Goal: Information Seeking & Learning: Understand process/instructions

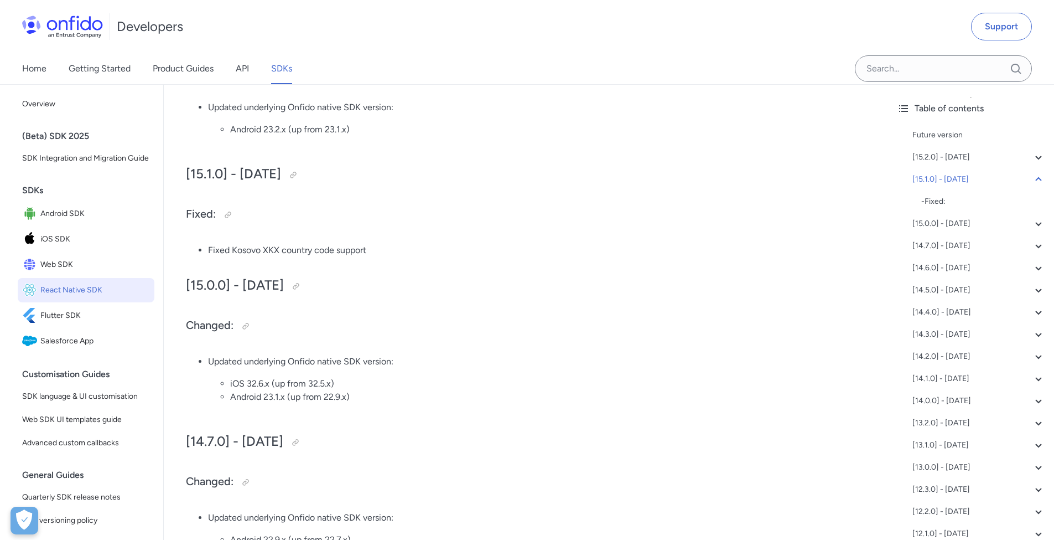
scroll to position [163, 0]
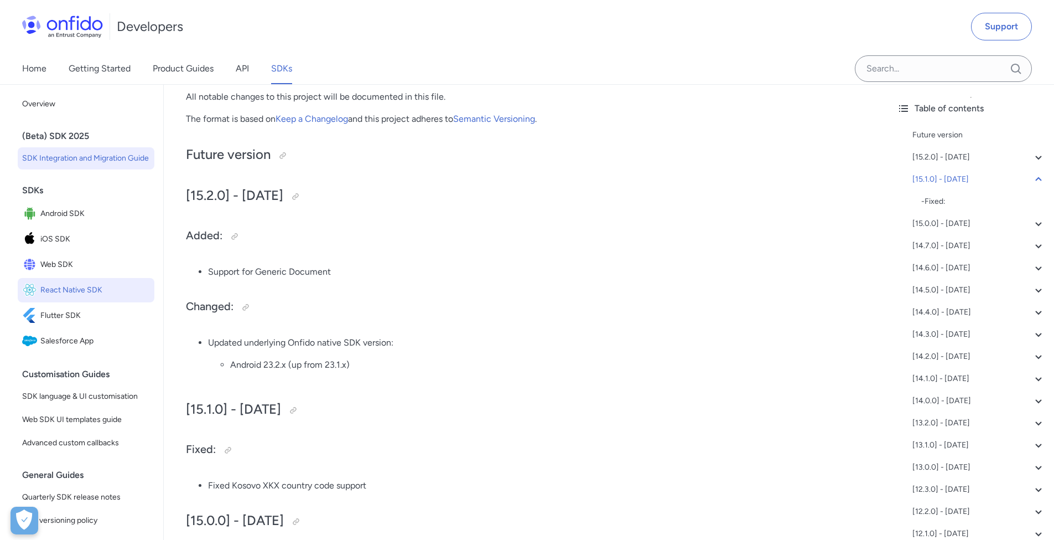
click at [74, 164] on span "SDK Integration and Migration Guide" at bounding box center [86, 158] width 128 height 13
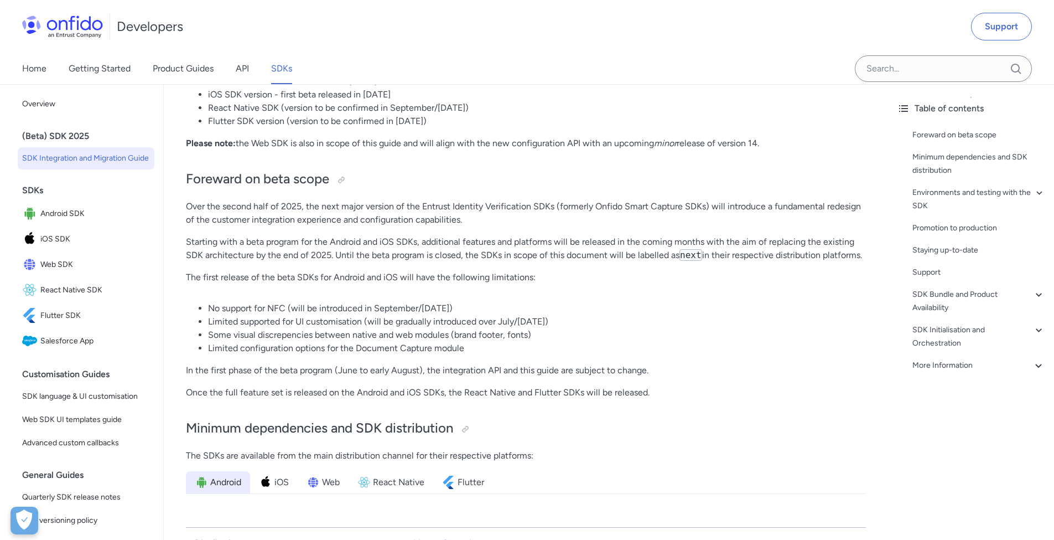
scroll to position [446, 0]
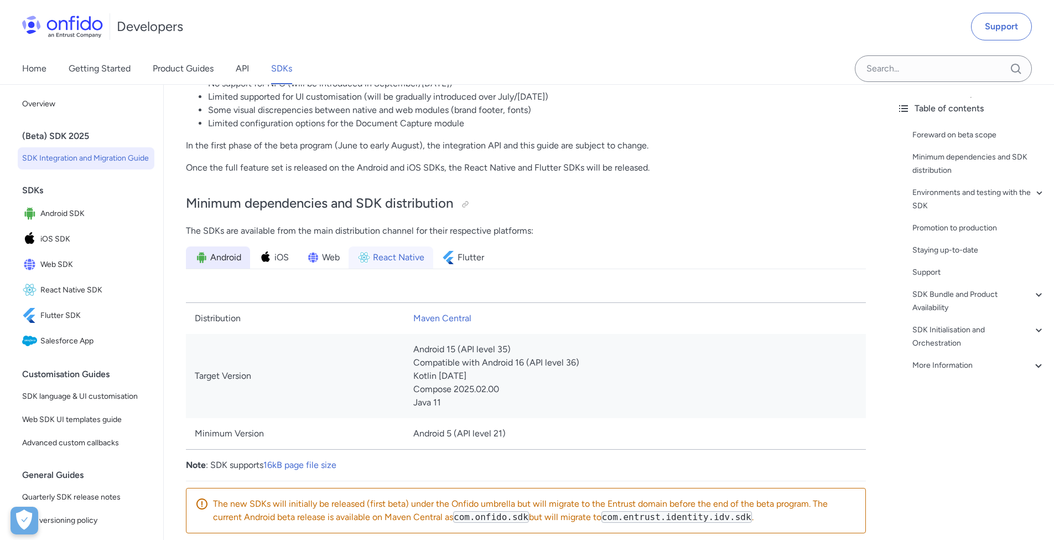
click at [375, 261] on span "React Native" at bounding box center [398, 257] width 51 height 13
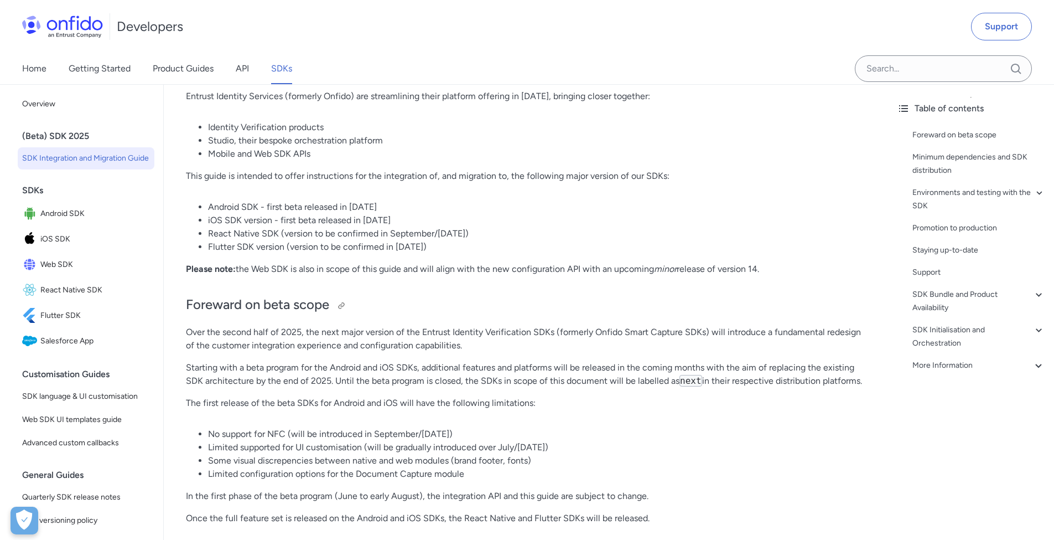
scroll to position [190, 0]
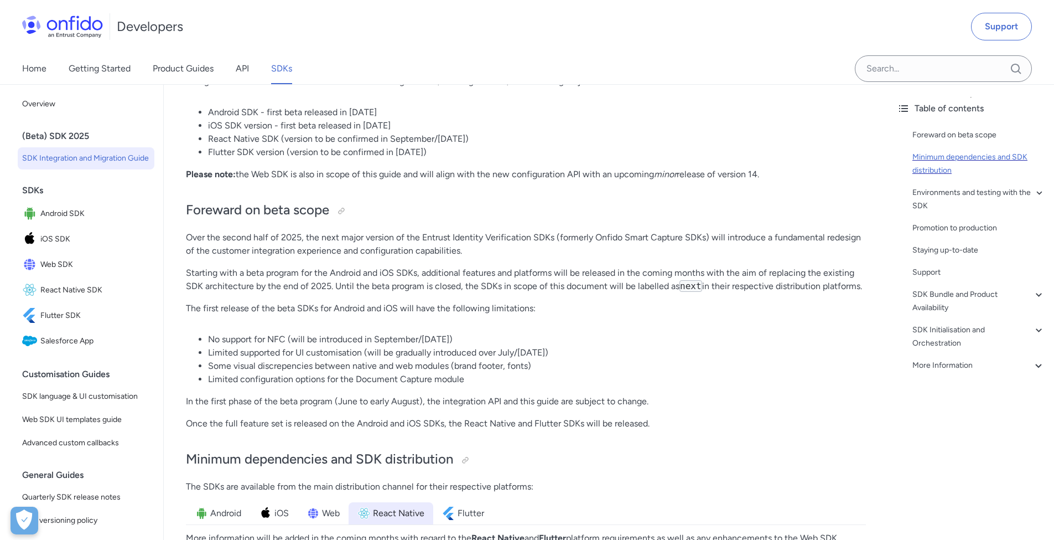
click at [947, 165] on div "Minimum dependencies and SDK distribution" at bounding box center [979, 164] width 133 height 27
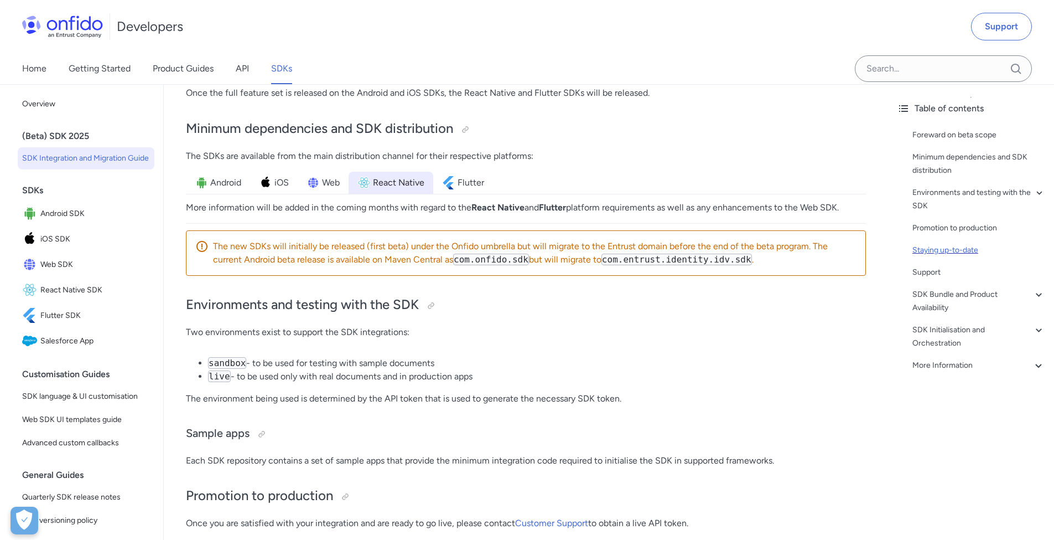
click at [955, 251] on div "Staying up-to-date" at bounding box center [979, 250] width 133 height 13
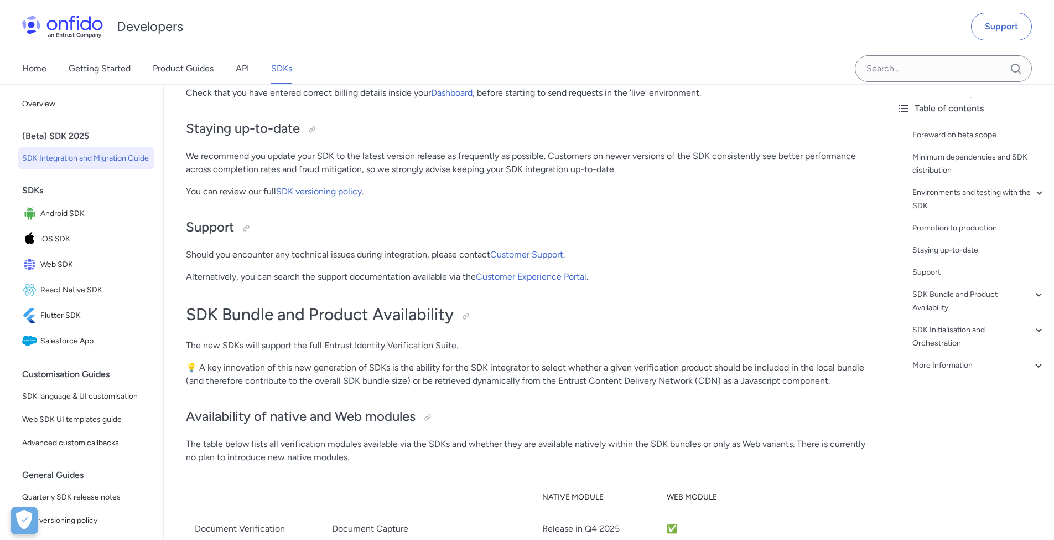
click at [329, 196] on link "SDK versioning policy" at bounding box center [319, 191] width 86 height 11
click at [333, 192] on link "SDK versioning policy" at bounding box center [319, 191] width 86 height 11
drag, startPoint x: 337, startPoint y: 209, endPoint x: 338, endPoint y: 197, distance: 12.2
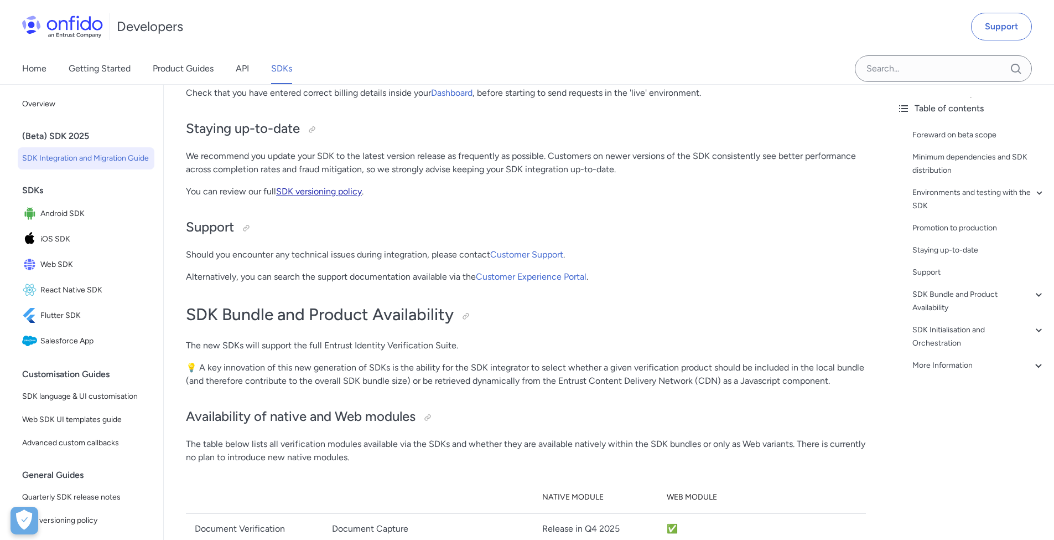
click at [338, 192] on link "SDK versioning policy" at bounding box center [319, 191] width 86 height 11
click at [337, 192] on link "SDK versioning policy" at bounding box center [319, 191] width 86 height 11
click at [503, 66] on div "Home Getting Started Product Guides API SDKs" at bounding box center [527, 68] width 1054 height 31
click at [341, 193] on link "SDK versioning policy" at bounding box center [319, 191] width 86 height 11
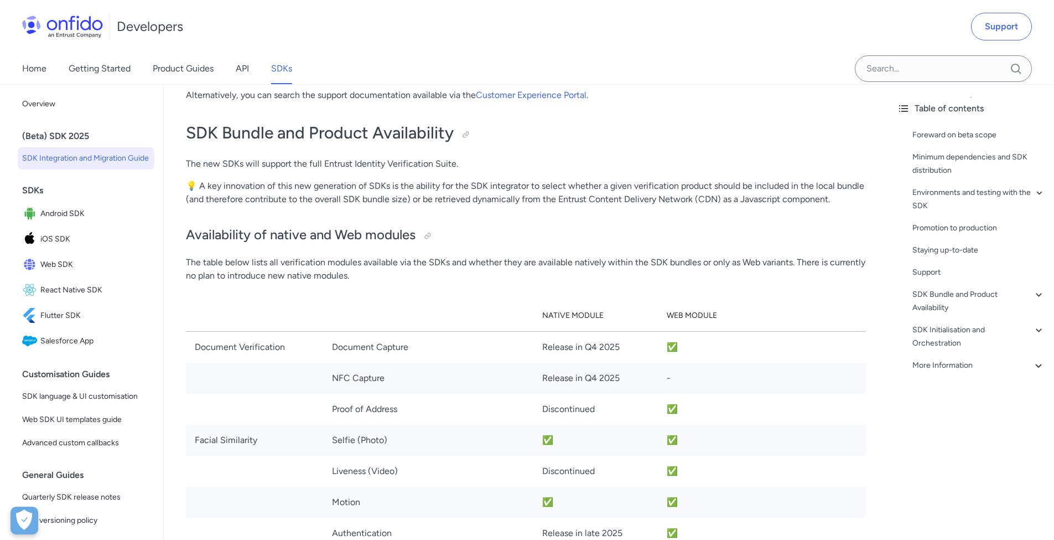
scroll to position [1053, 0]
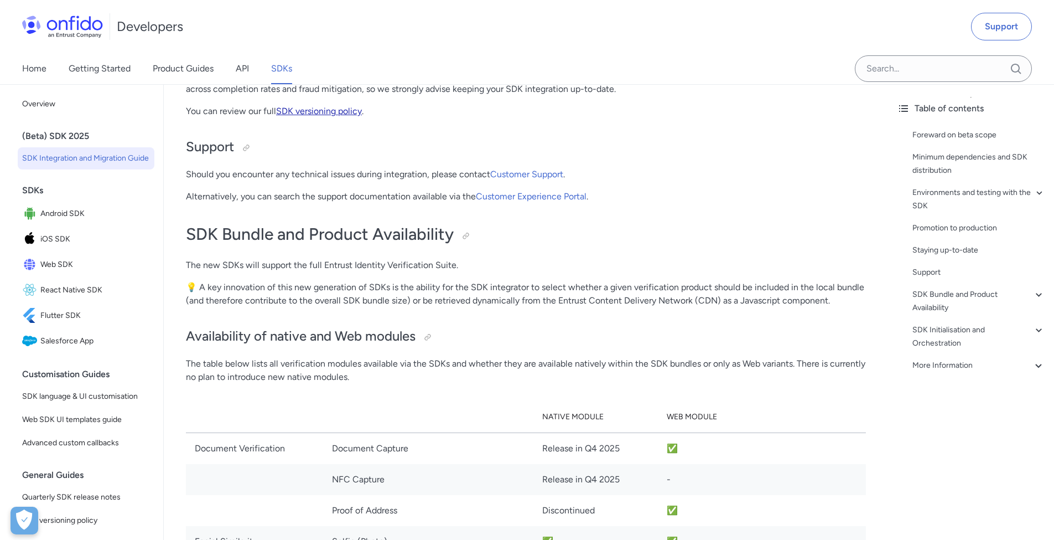
click at [312, 111] on link "SDK versioning policy" at bounding box center [319, 111] width 86 height 11
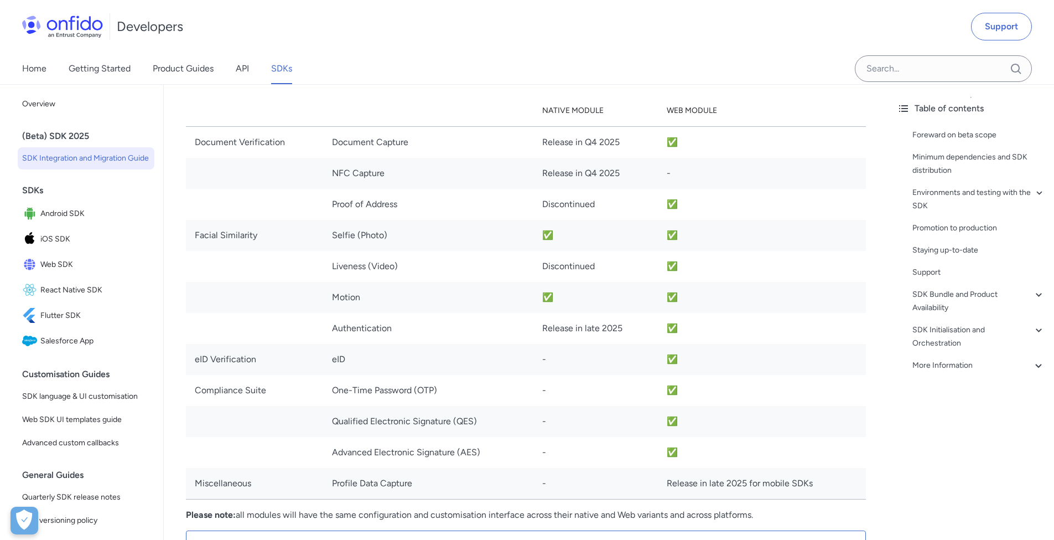
scroll to position [1263, 0]
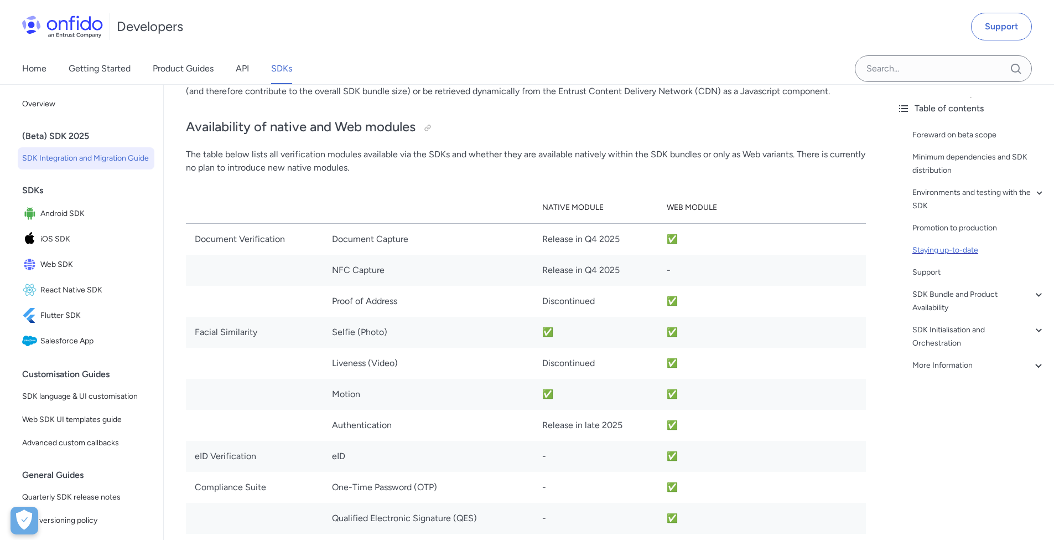
click at [946, 246] on div "Staying up-to-date" at bounding box center [979, 250] width 133 height 13
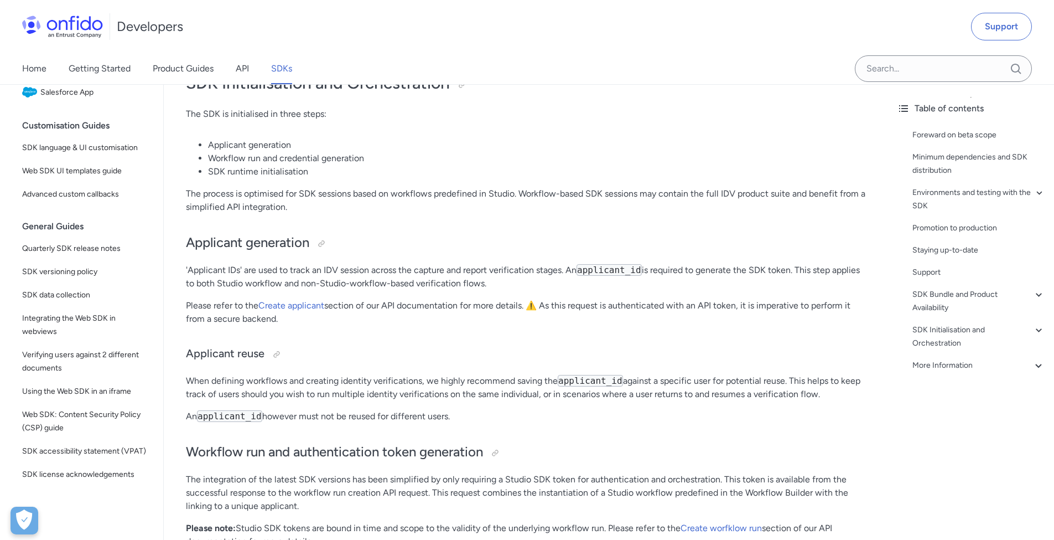
scroll to position [2854, 0]
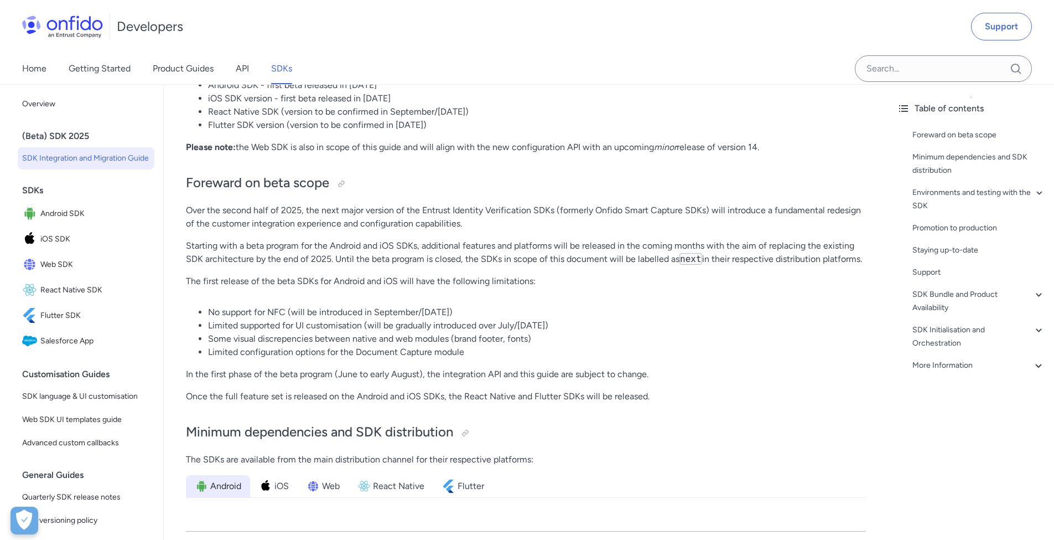
scroll to position [215, 0]
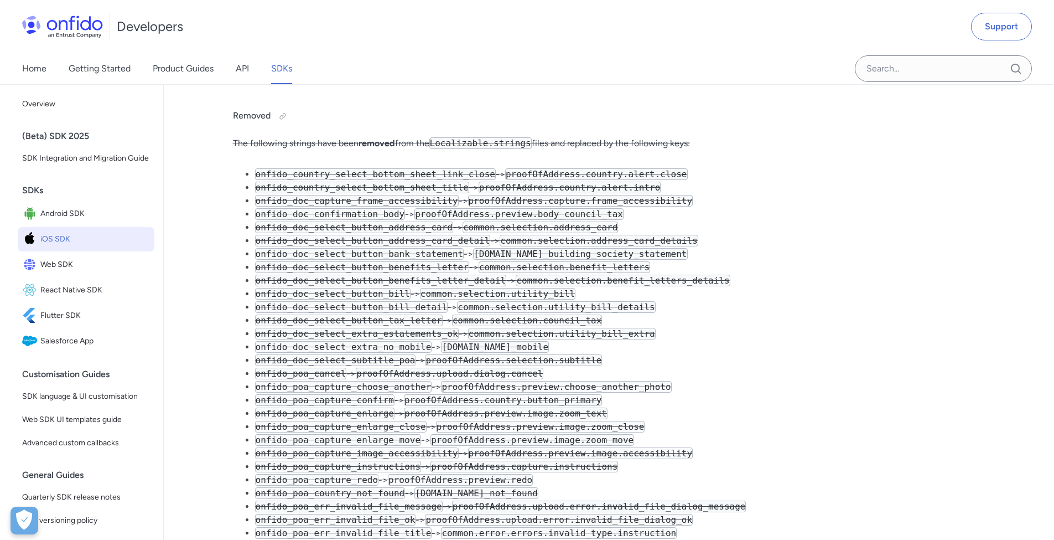
scroll to position [1176, 0]
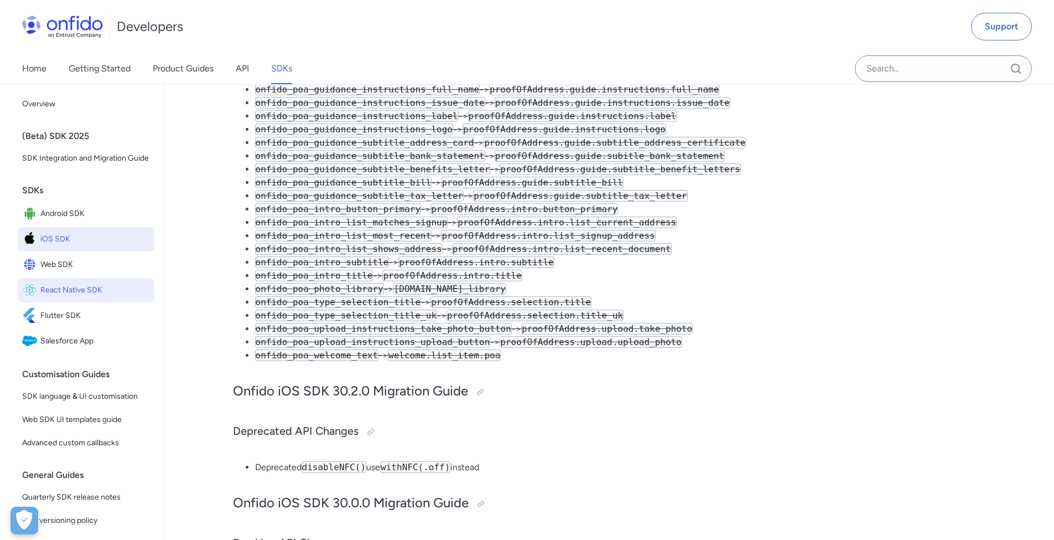
click at [99, 298] on span "React Native SDK" at bounding box center [95, 289] width 110 height 15
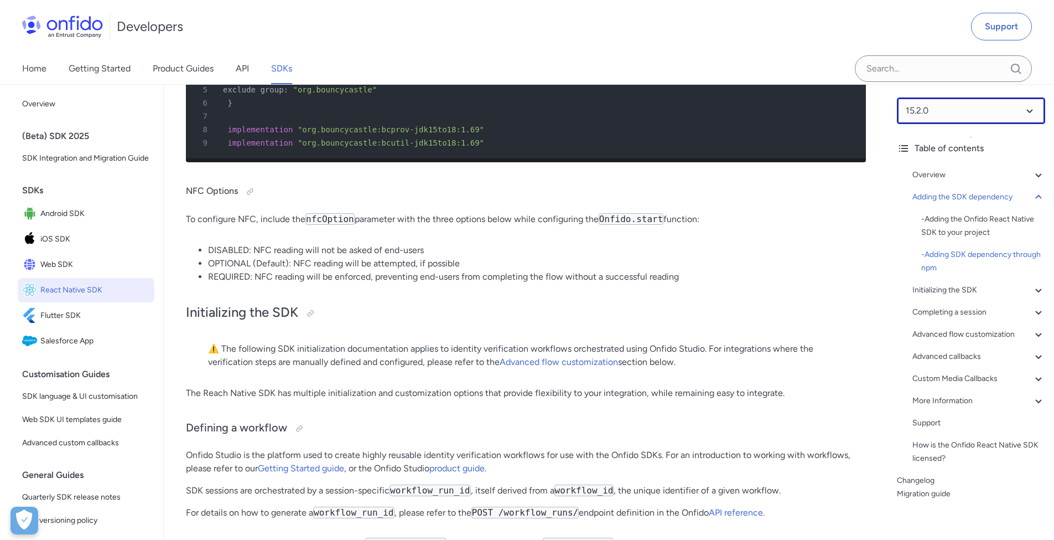
scroll to position [3820, 0]
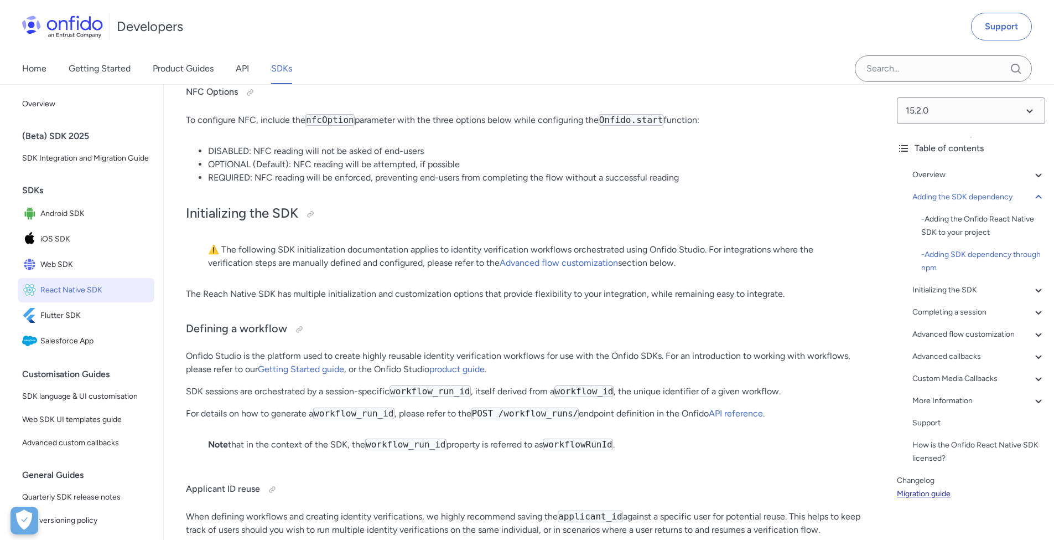
click at [932, 492] on link "Migration guide" at bounding box center [971, 493] width 148 height 13
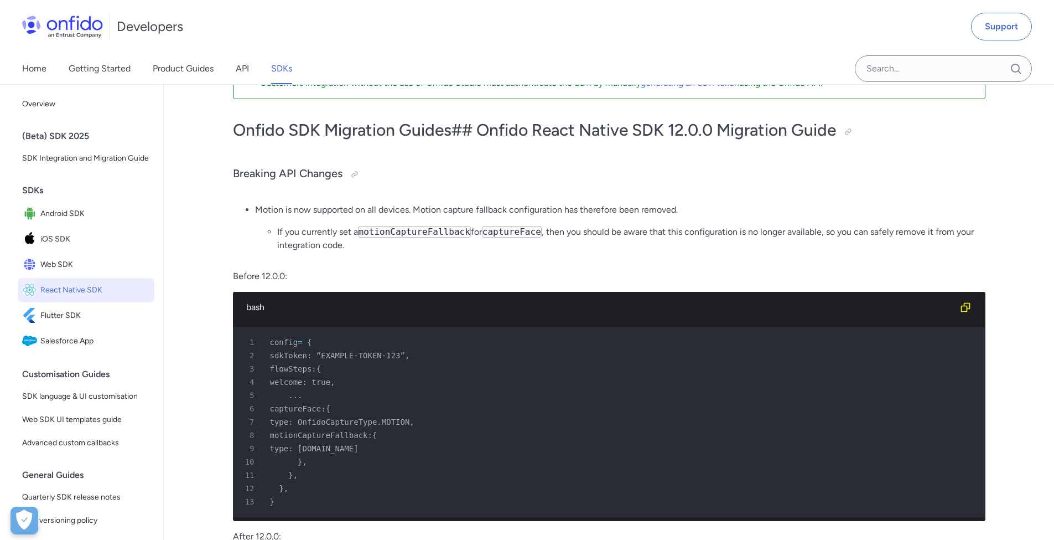
scroll to position [14, 0]
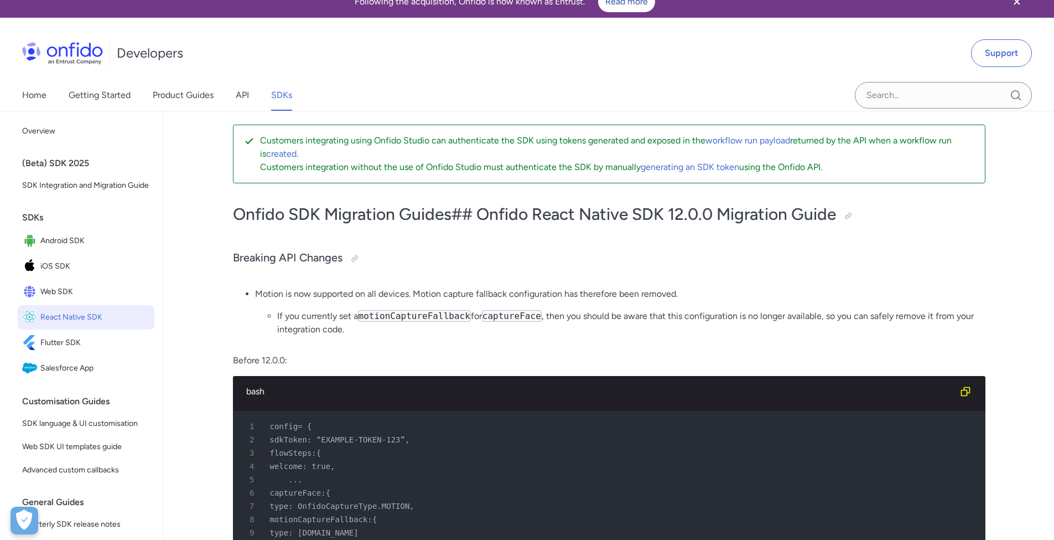
click at [107, 325] on span "React Native SDK" at bounding box center [95, 316] width 110 height 15
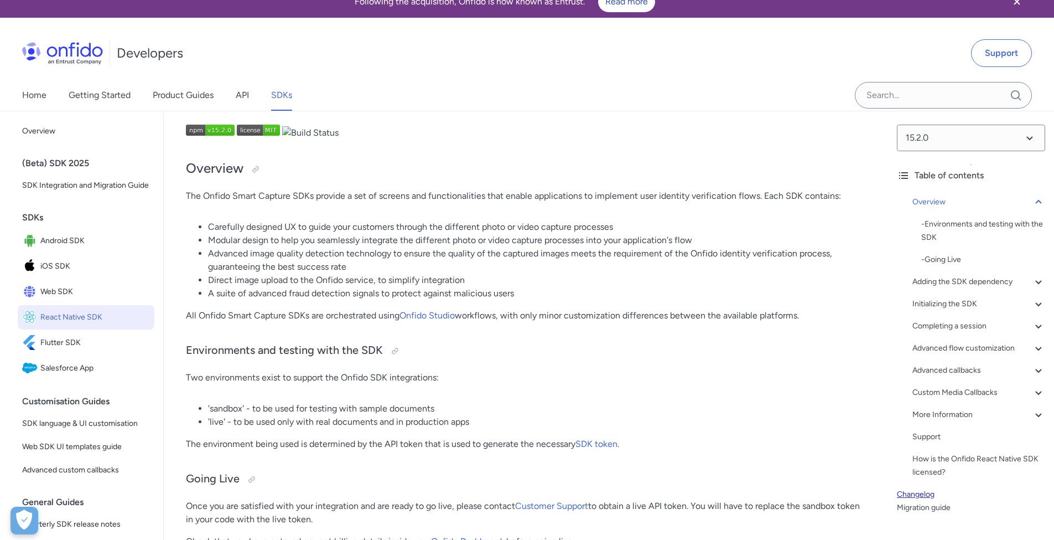
click at [928, 490] on link "Changelog" at bounding box center [971, 494] width 148 height 13
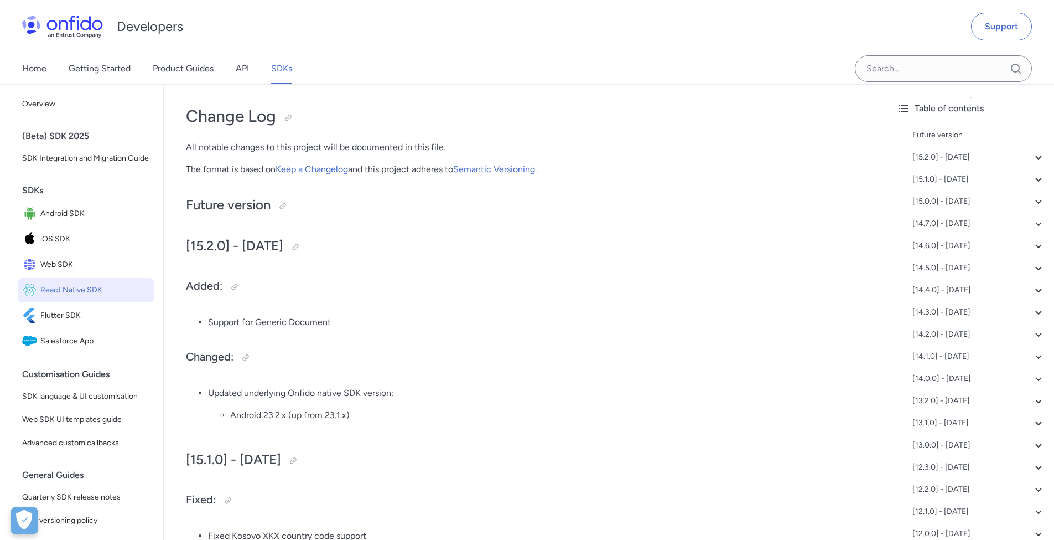
scroll to position [219, 0]
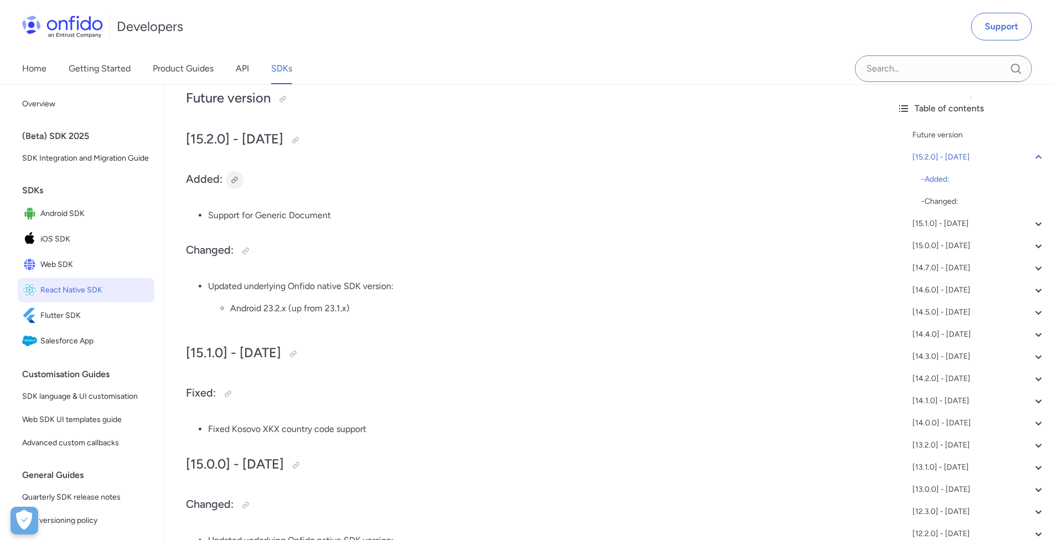
click at [230, 178] on div at bounding box center [234, 179] width 9 height 9
click at [313, 210] on li "Support for Generic Document" at bounding box center [537, 215] width 658 height 13
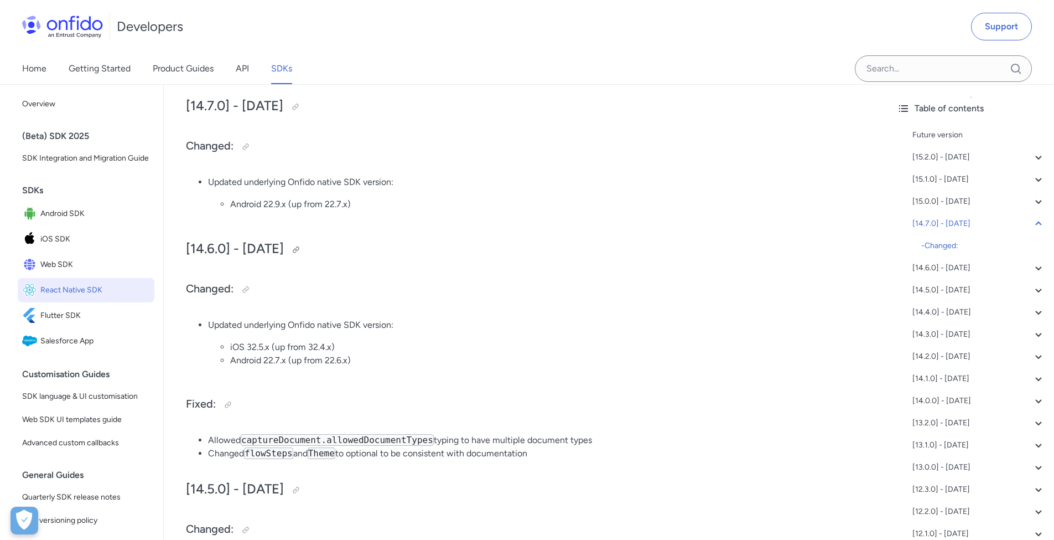
scroll to position [748, 0]
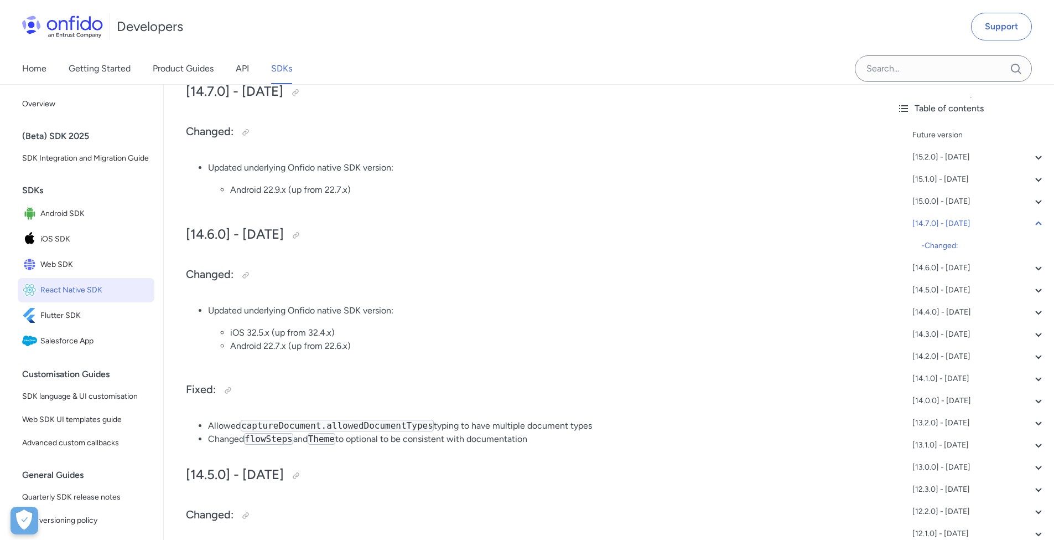
click at [291, 426] on code "captureDocument.allowedDocumentTypes" at bounding box center [337, 426] width 193 height 12
copy code "captureDocument.allowedDocumentTypes"
click at [271, 439] on code "flowSteps" at bounding box center [268, 439] width 49 height 12
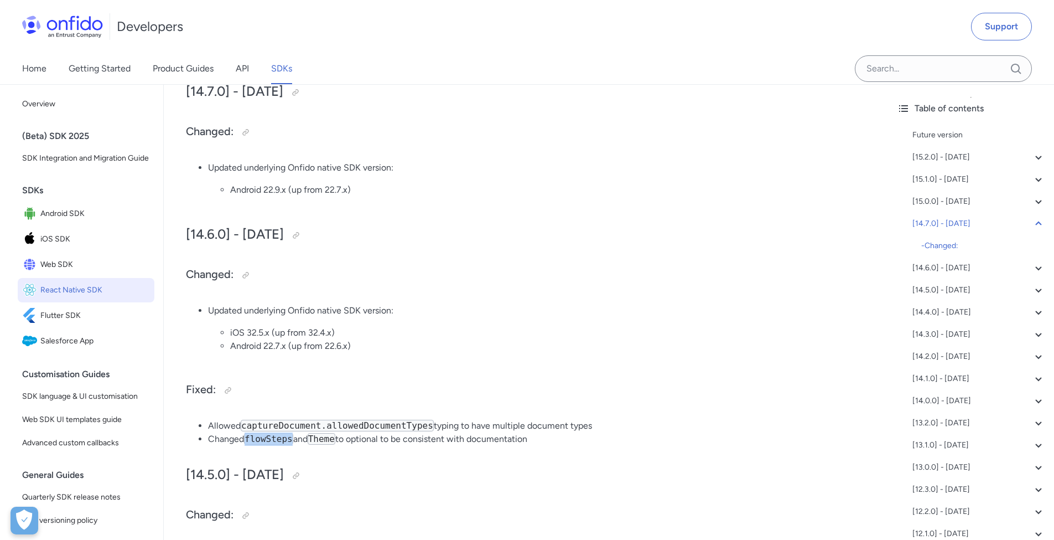
copy code "flowSteps"
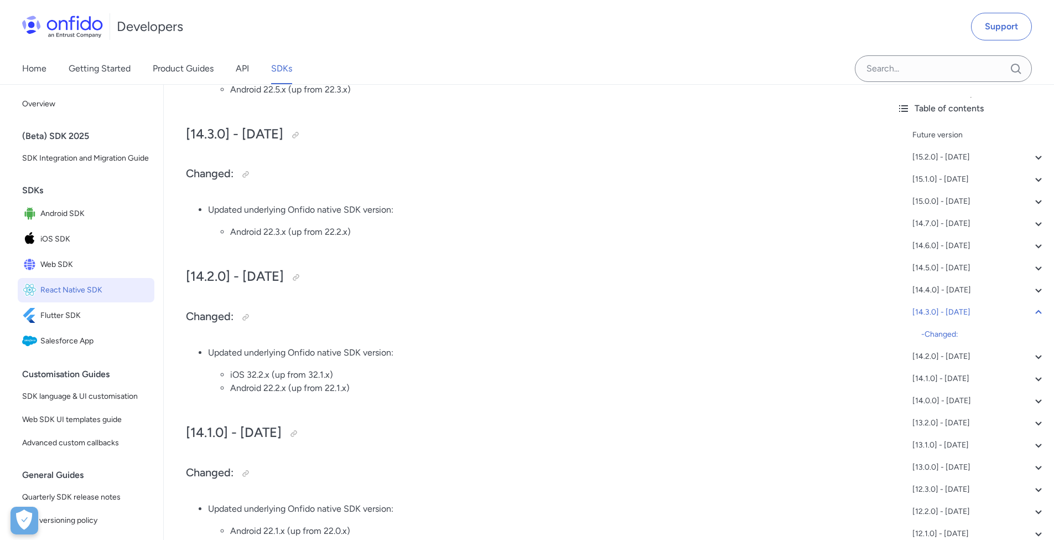
scroll to position [1409, 0]
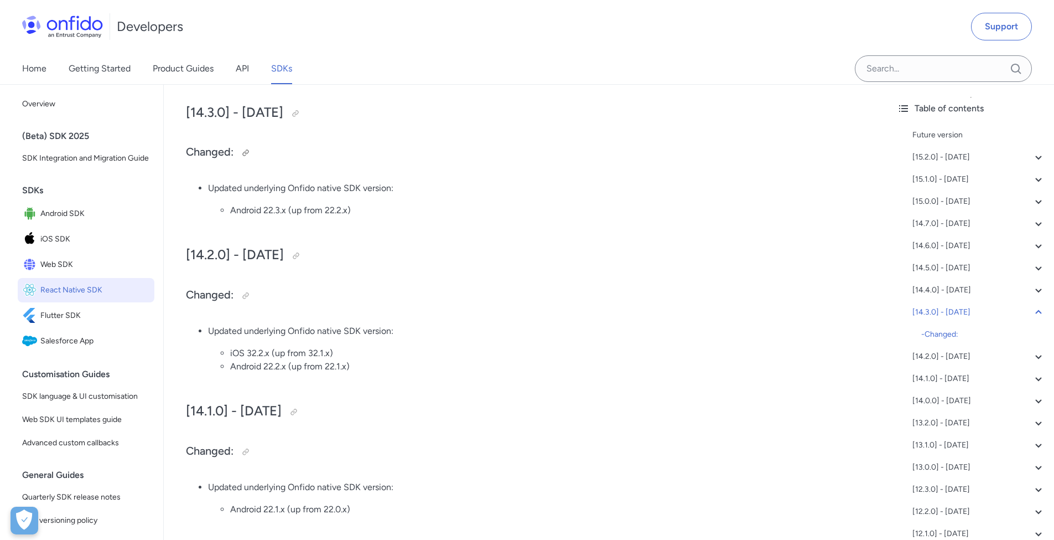
click at [482, 149] on h3 "Changed:" at bounding box center [526, 153] width 680 height 18
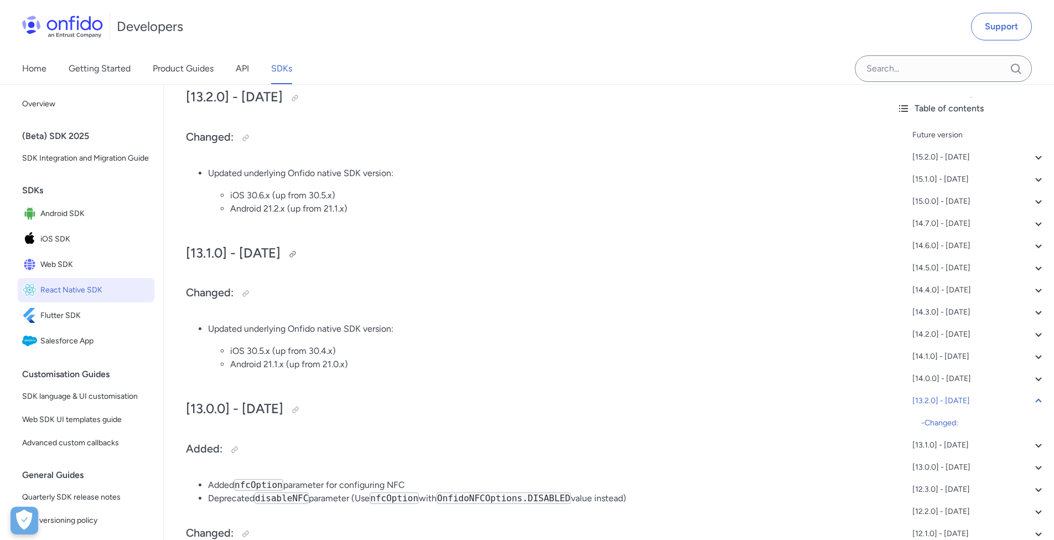
scroll to position [2135, 0]
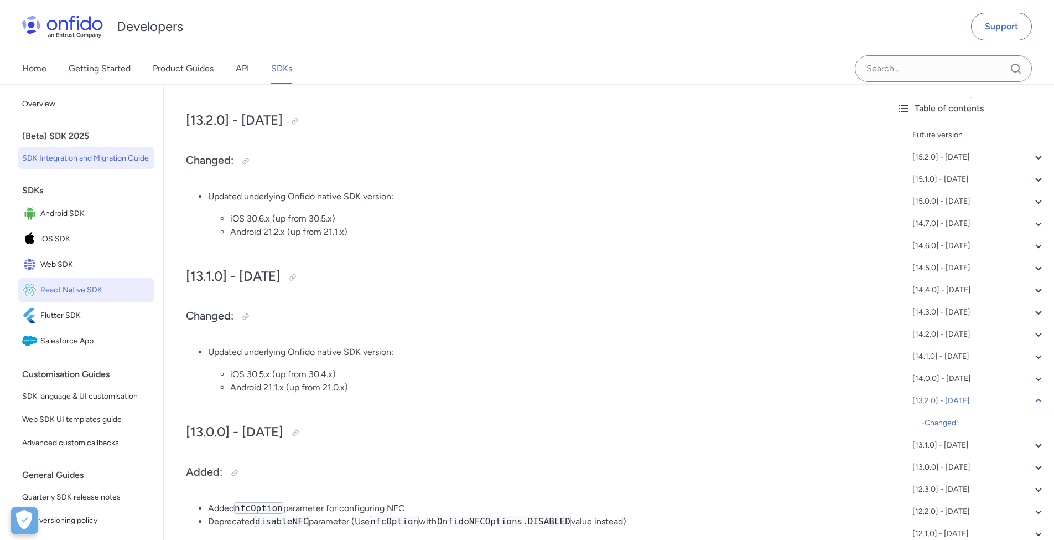
click at [115, 157] on span "SDK Integration and Migration Guide" at bounding box center [86, 158] width 128 height 13
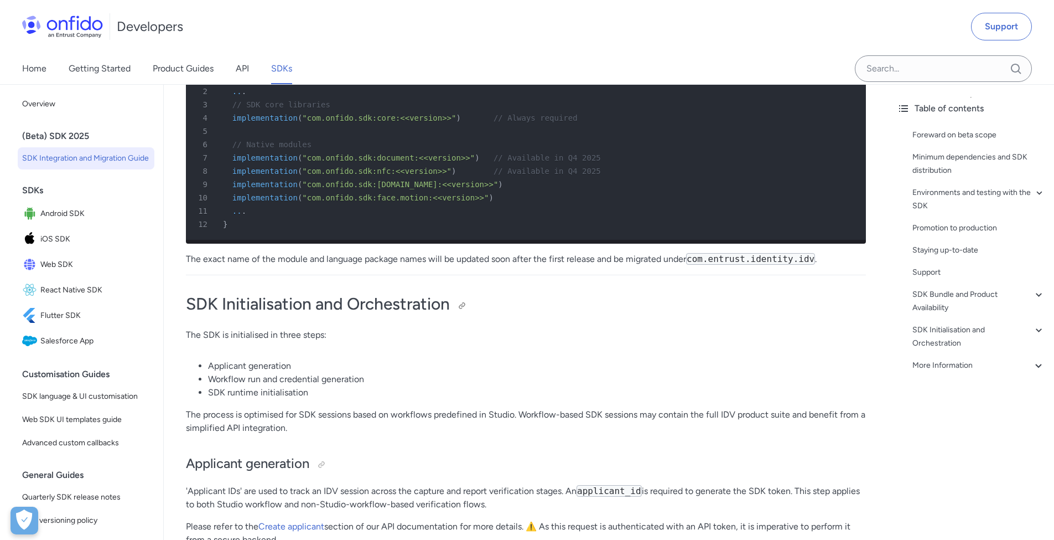
scroll to position [3036, 0]
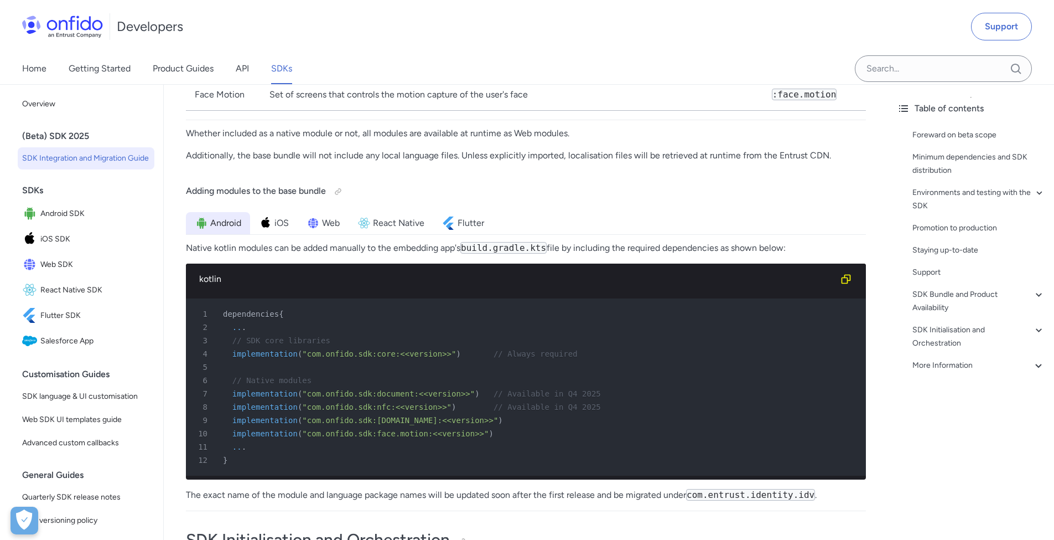
click at [953, 242] on div "Foreward on beta scope Minimum dependencies and SDK distribution Environments a…" at bounding box center [971, 252] width 148 height 257
click at [954, 251] on div "Staying up-to-date" at bounding box center [979, 250] width 133 height 13
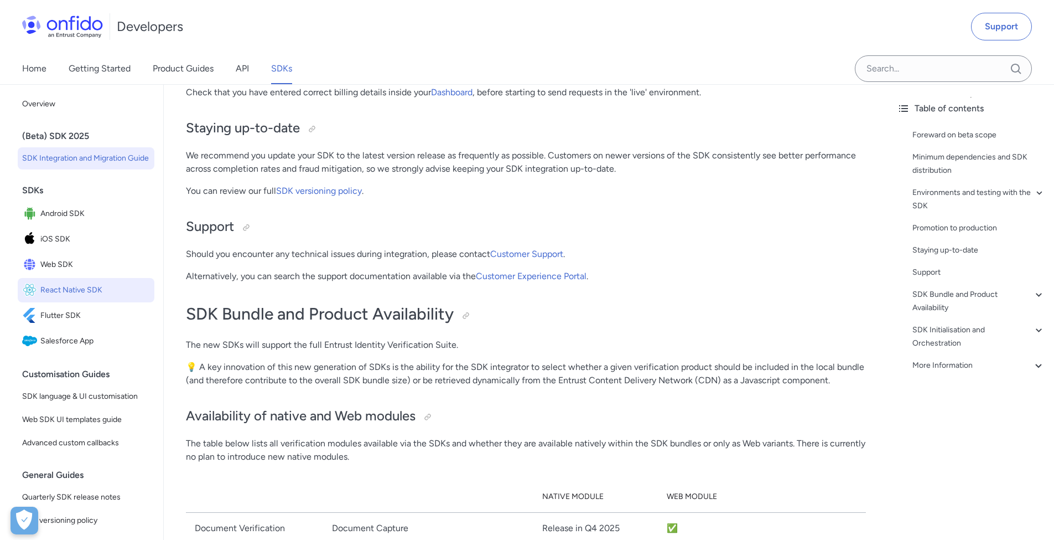
click at [83, 298] on span "React Native SDK" at bounding box center [95, 289] width 110 height 15
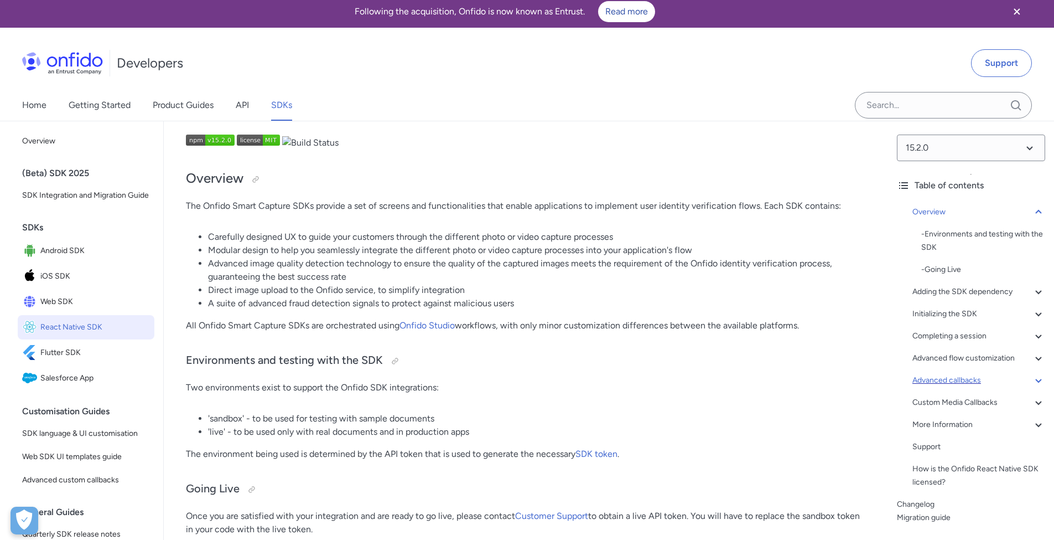
scroll to position [23, 0]
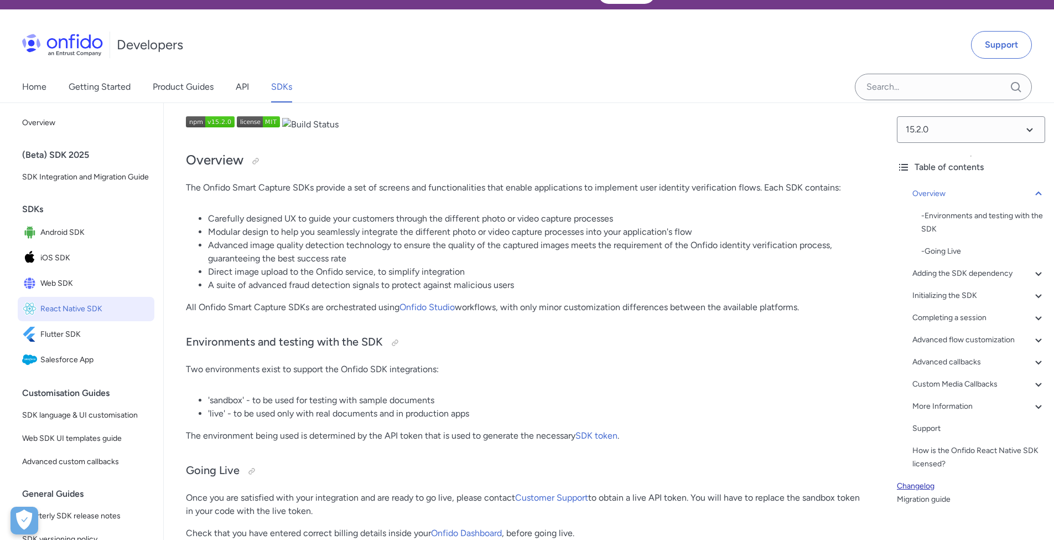
click at [928, 480] on link "Changelog" at bounding box center [971, 485] width 148 height 13
click at [935, 498] on link "Migration guide" at bounding box center [971, 499] width 148 height 13
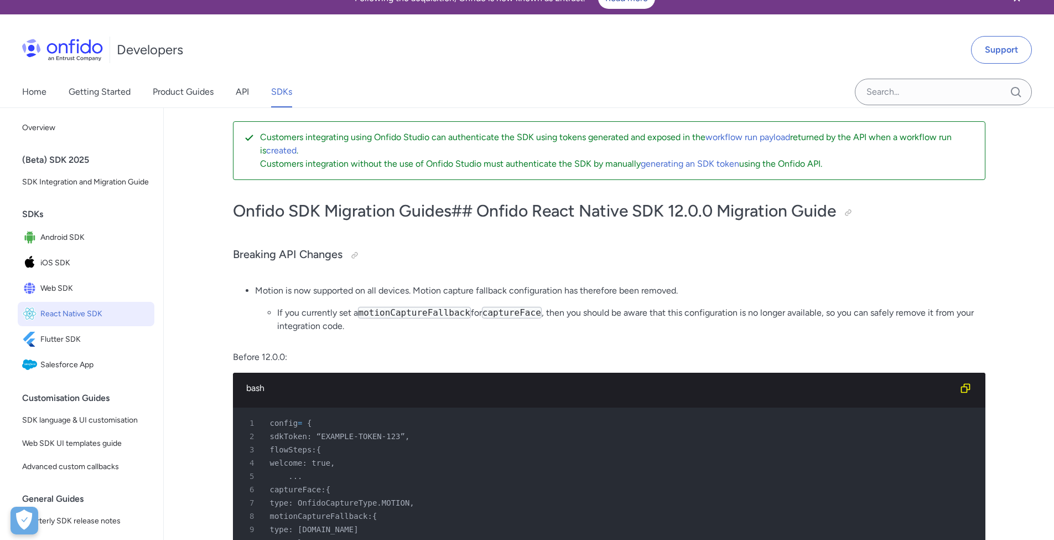
scroll to position [117, 0]
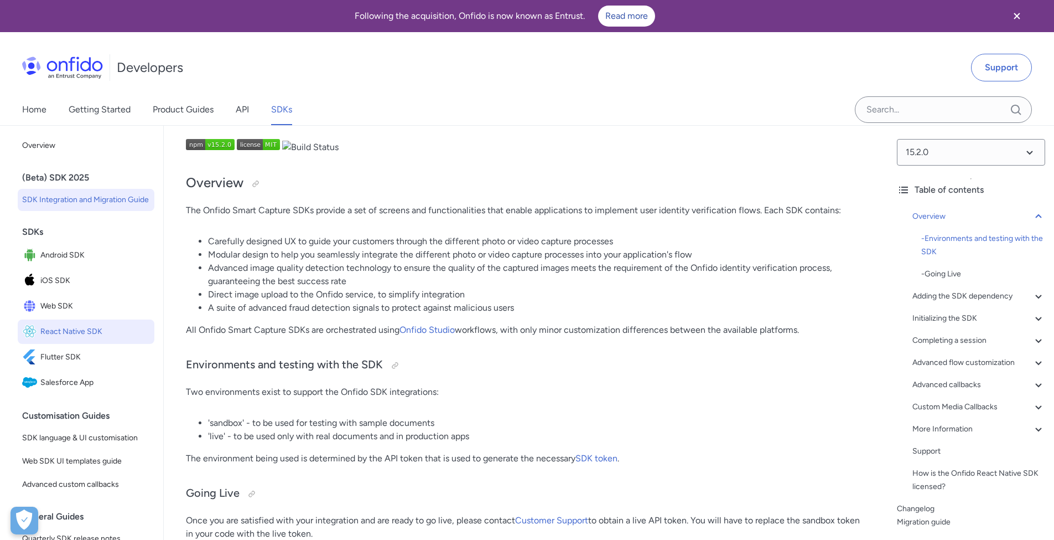
click at [59, 198] on span "SDK Integration and Migration Guide" at bounding box center [86, 199] width 128 height 13
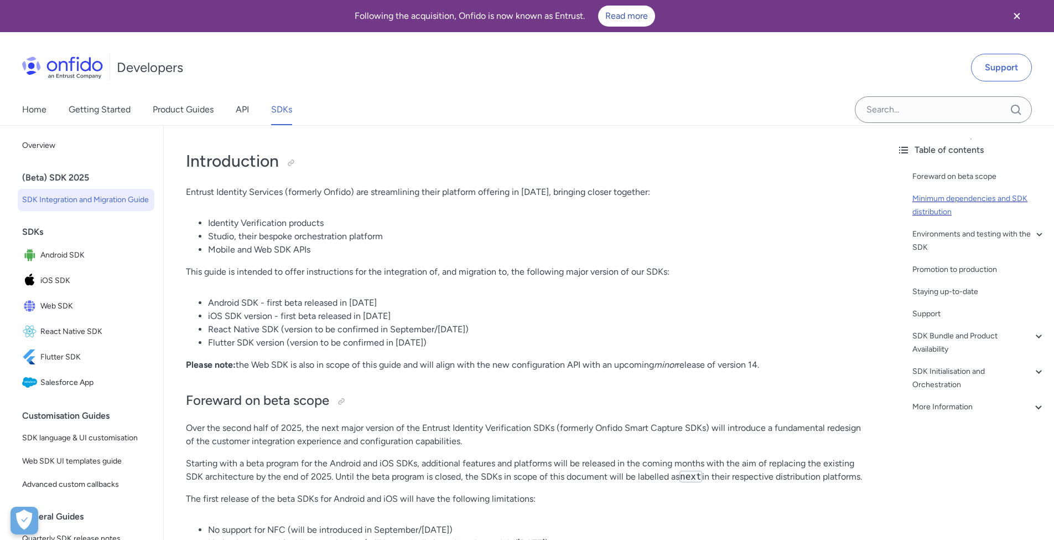
click at [984, 211] on div "Minimum dependencies and SDK distribution" at bounding box center [979, 205] width 133 height 27
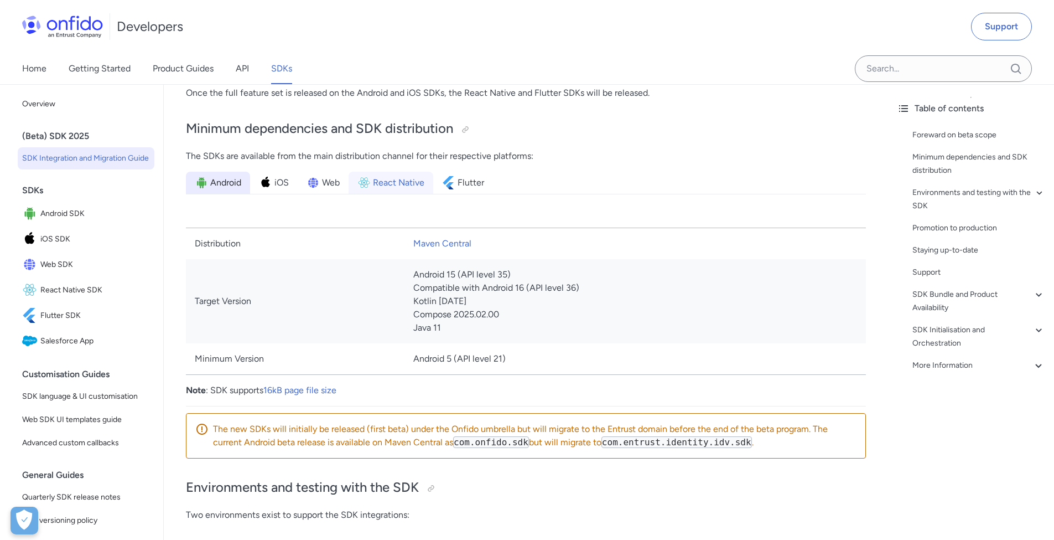
click at [389, 188] on span "React Native" at bounding box center [398, 182] width 51 height 13
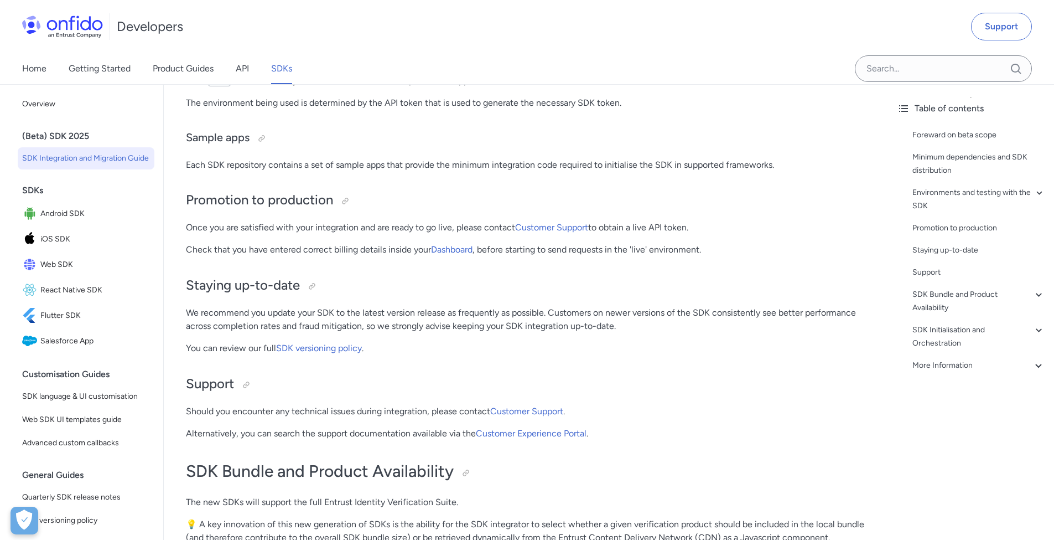
scroll to position [839, 0]
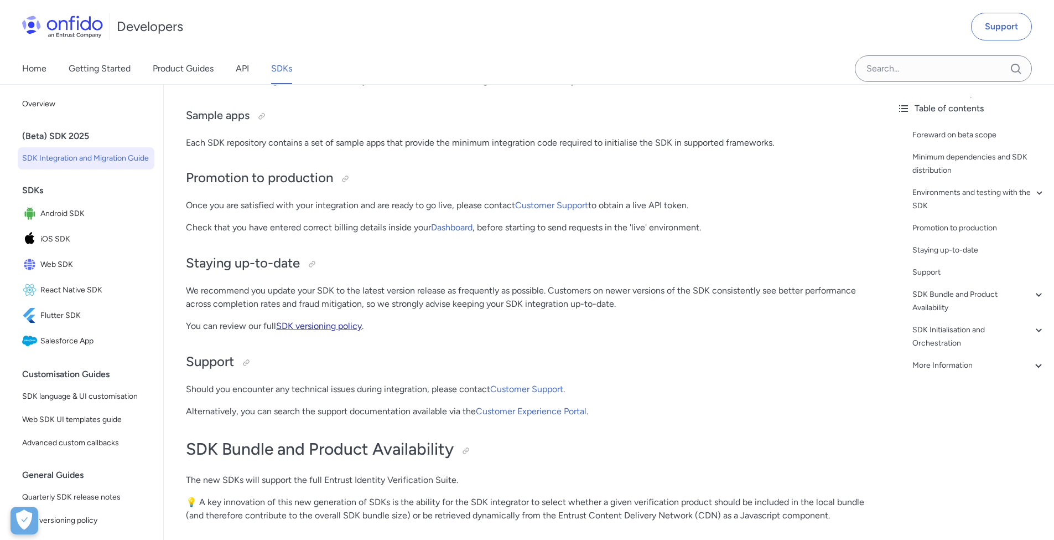
click at [336, 324] on link "SDK versioning policy" at bounding box center [319, 325] width 86 height 11
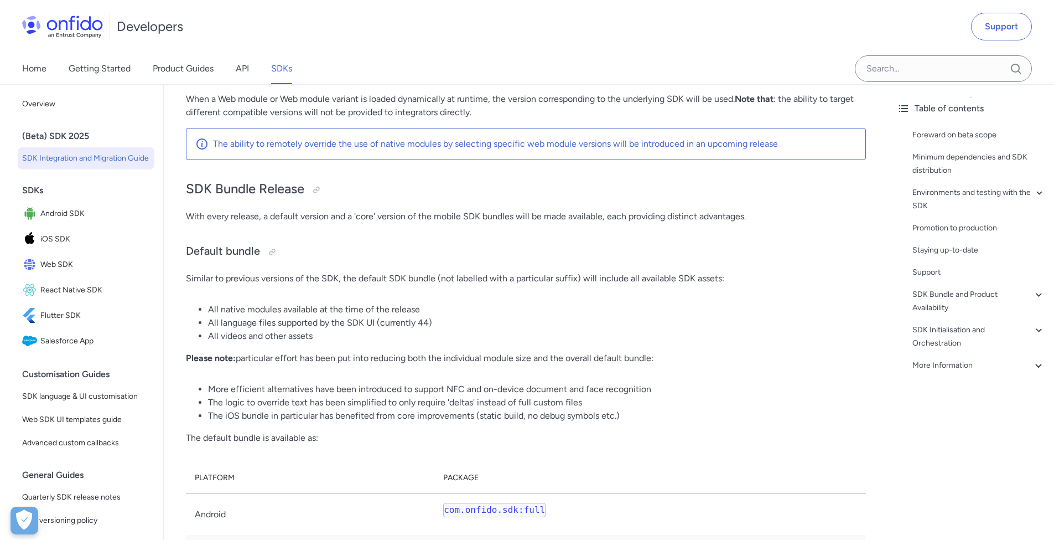
scroll to position [1833, 0]
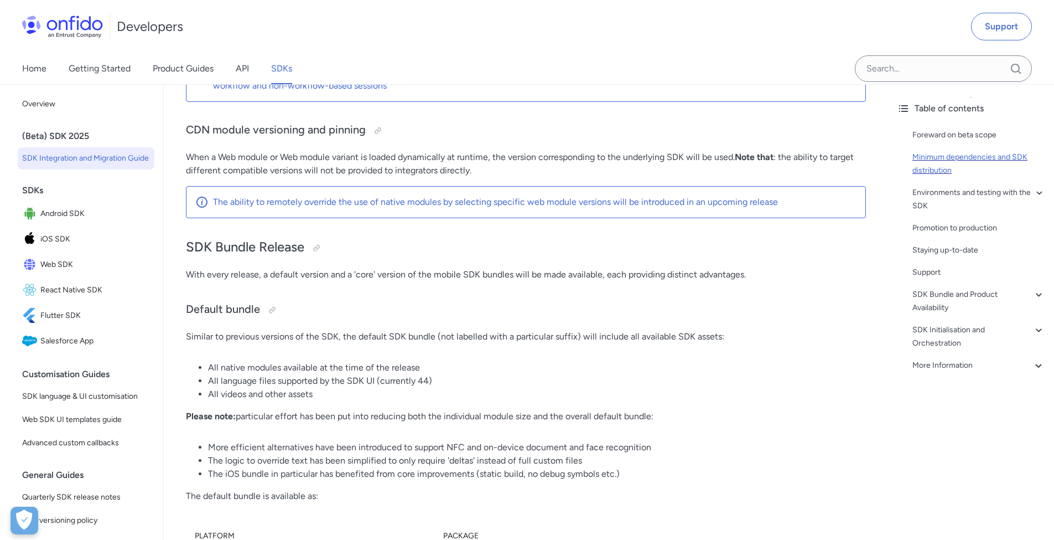
click at [990, 154] on div "Minimum dependencies and SDK distribution" at bounding box center [979, 164] width 133 height 27
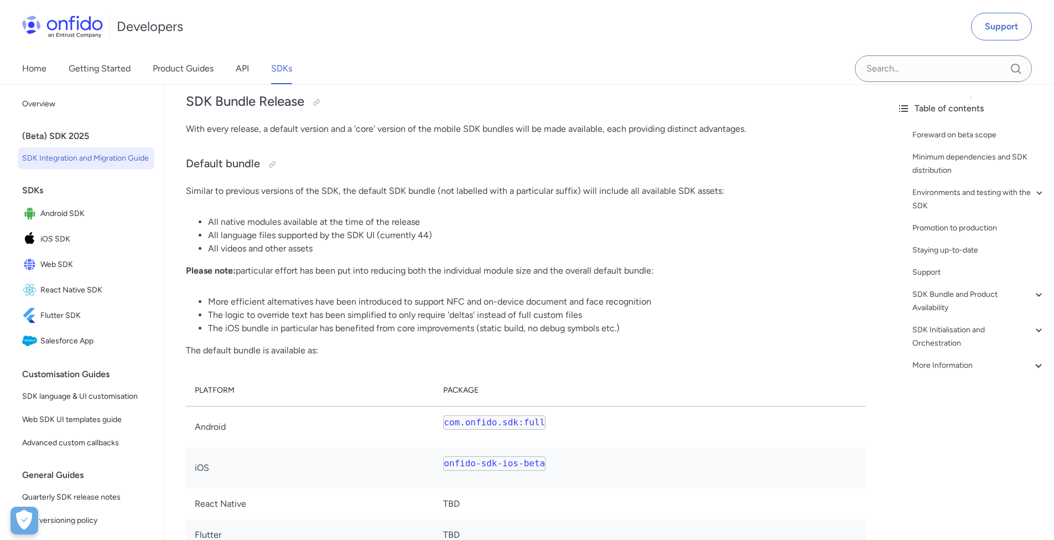
scroll to position [2071, 0]
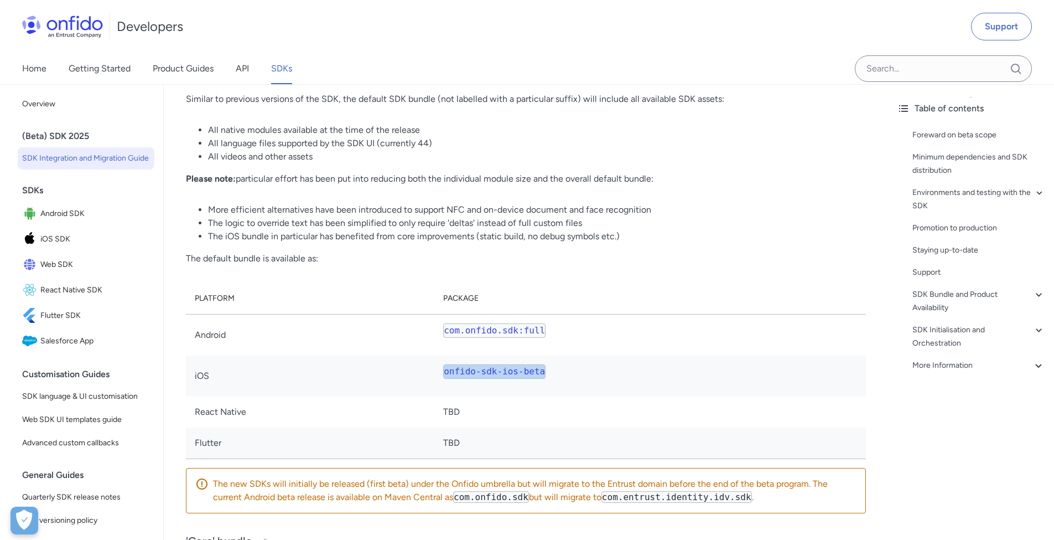
drag, startPoint x: 551, startPoint y: 371, endPoint x: 443, endPoint y: 369, distance: 108.0
click at [443, 369] on td "onfido-sdk-ios-beta" at bounding box center [650, 375] width 432 height 41
copy code "onfido-sdk-ios-beta"
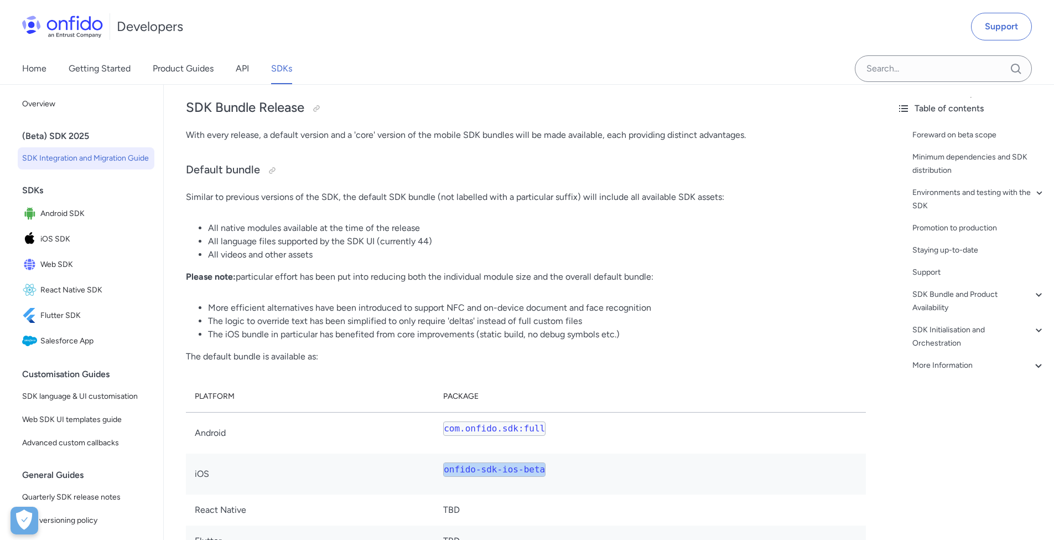
scroll to position [2060, 0]
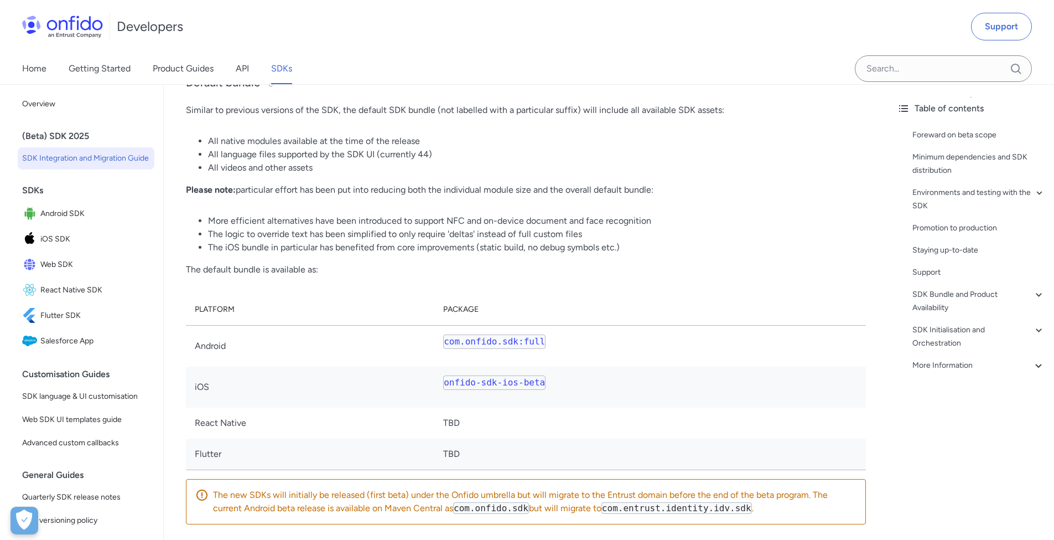
click at [552, 383] on td "onfido-sdk-ios-beta" at bounding box center [650, 386] width 432 height 41
click at [526, 353] on td "com.onfido.sdk:full" at bounding box center [650, 346] width 432 height 42
click at [524, 339] on code "com.onfido.sdk:full" at bounding box center [494, 341] width 102 height 14
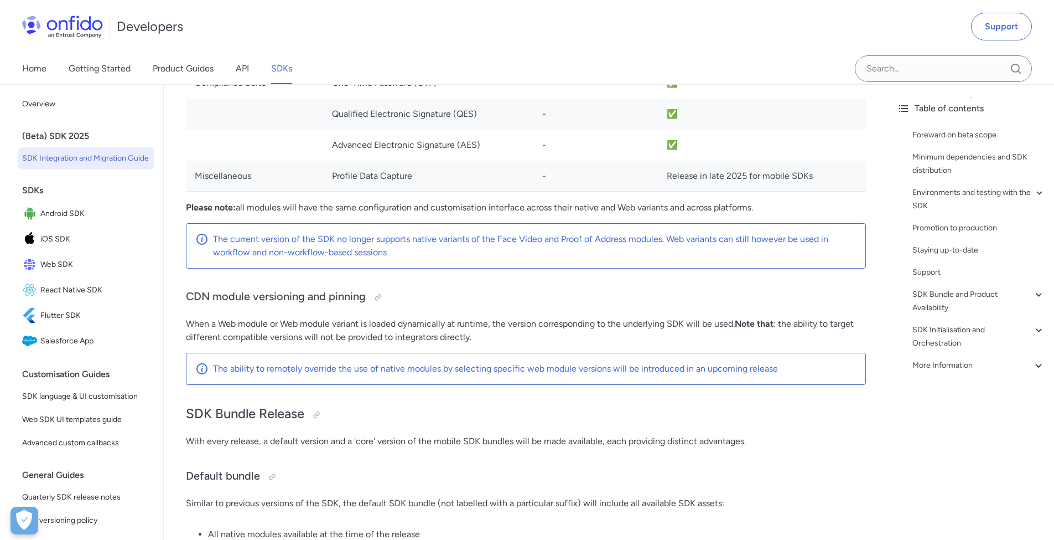
scroll to position [2225, 0]
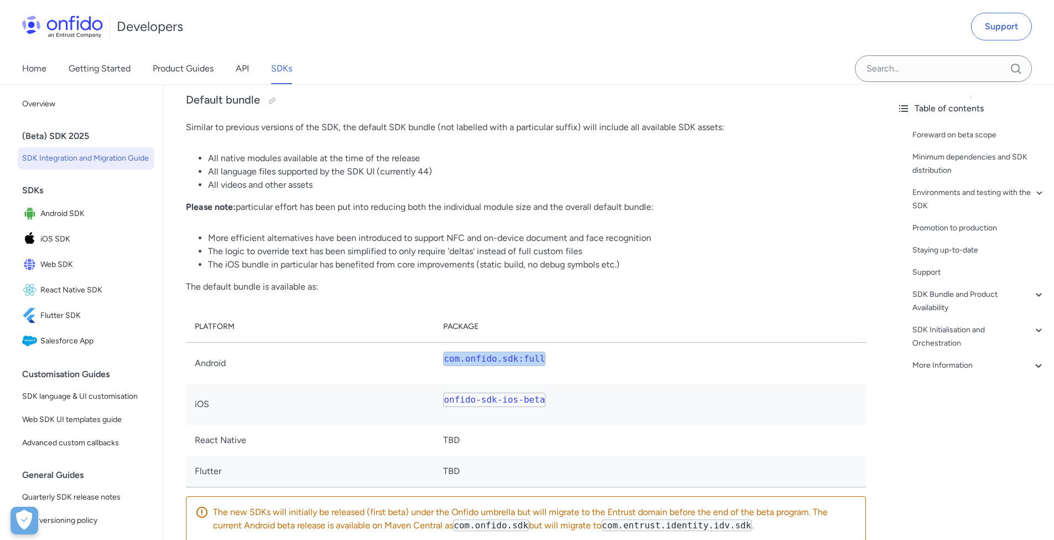
drag, startPoint x: 549, startPoint y: 358, endPoint x: 444, endPoint y: 360, distance: 104.1
click at [444, 360] on td "com.onfido.sdk:full" at bounding box center [650, 363] width 432 height 42
copy code "com.onfido.sdk:full"
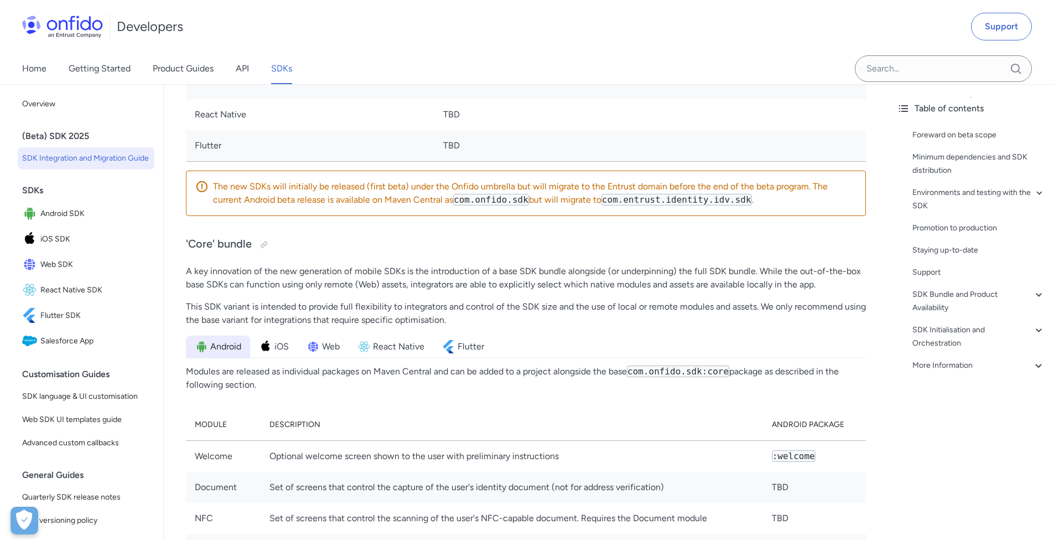
scroll to position [2755, 0]
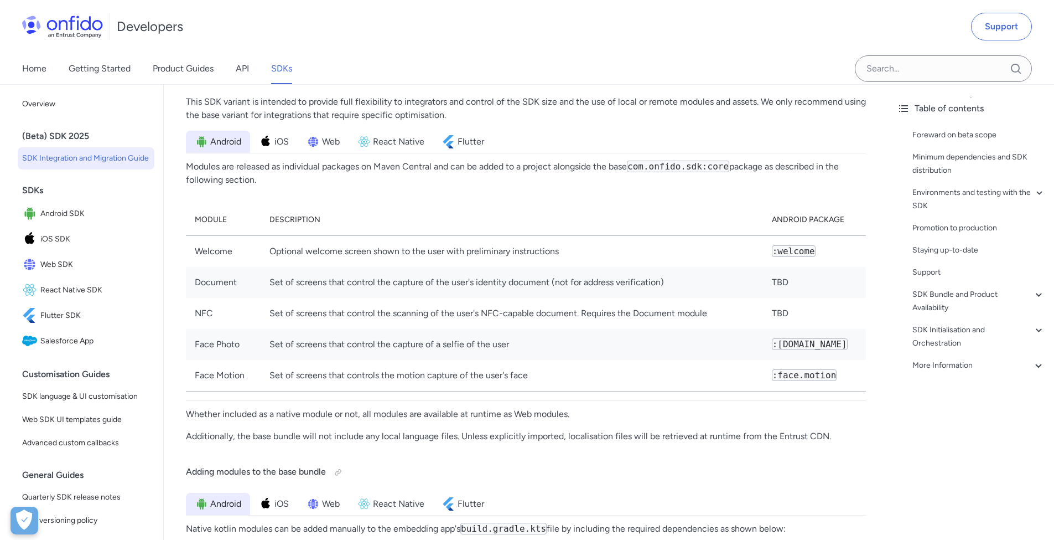
click at [394, 142] on span "React Native" at bounding box center [398, 141] width 51 height 13
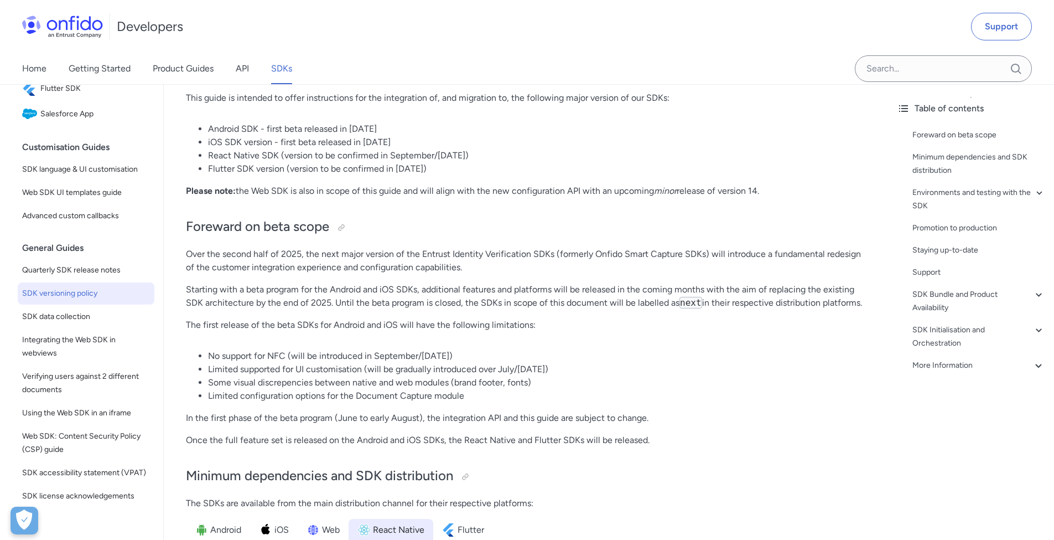
scroll to position [248, 0]
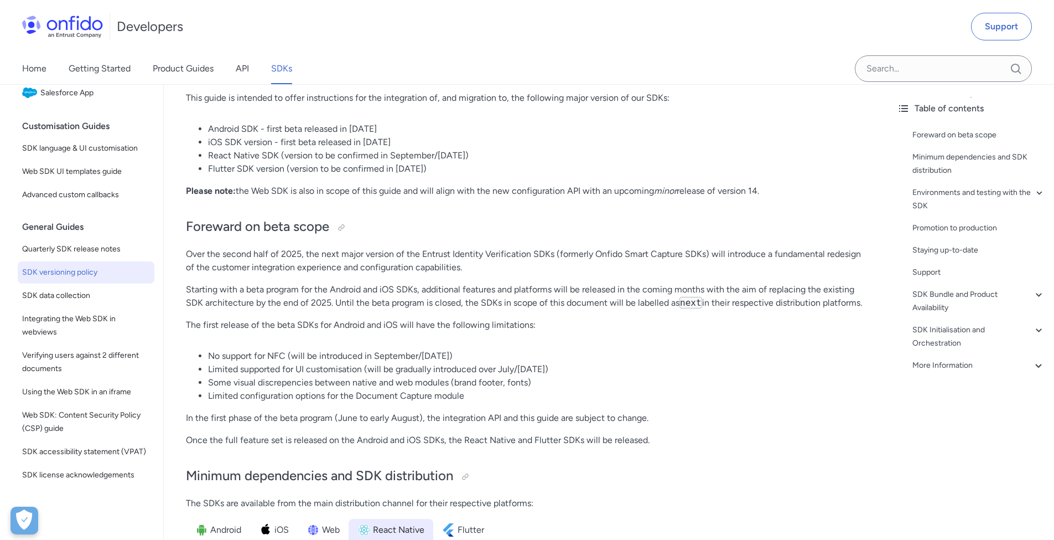
click at [118, 279] on span "SDK versioning policy" at bounding box center [86, 272] width 128 height 13
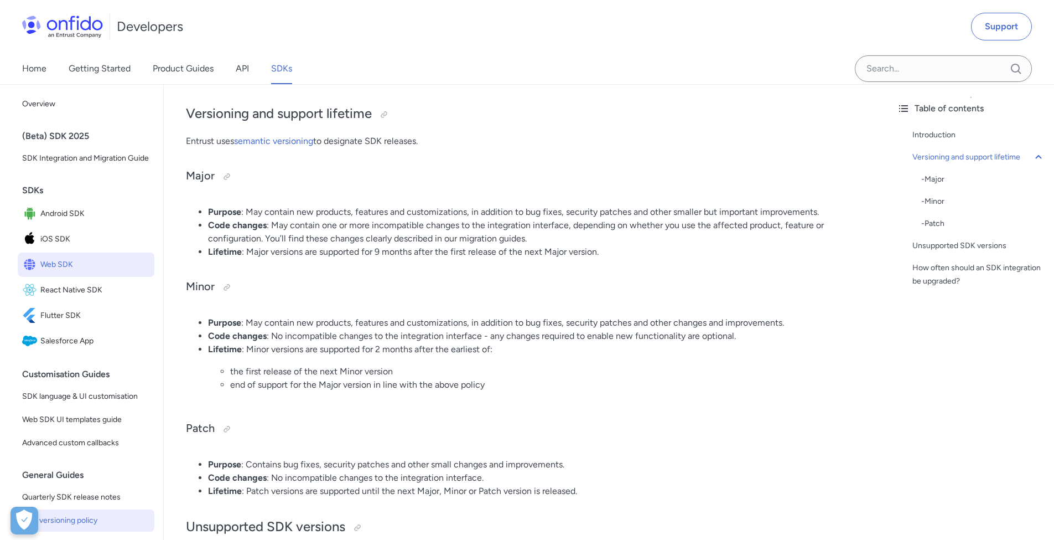
scroll to position [115, 0]
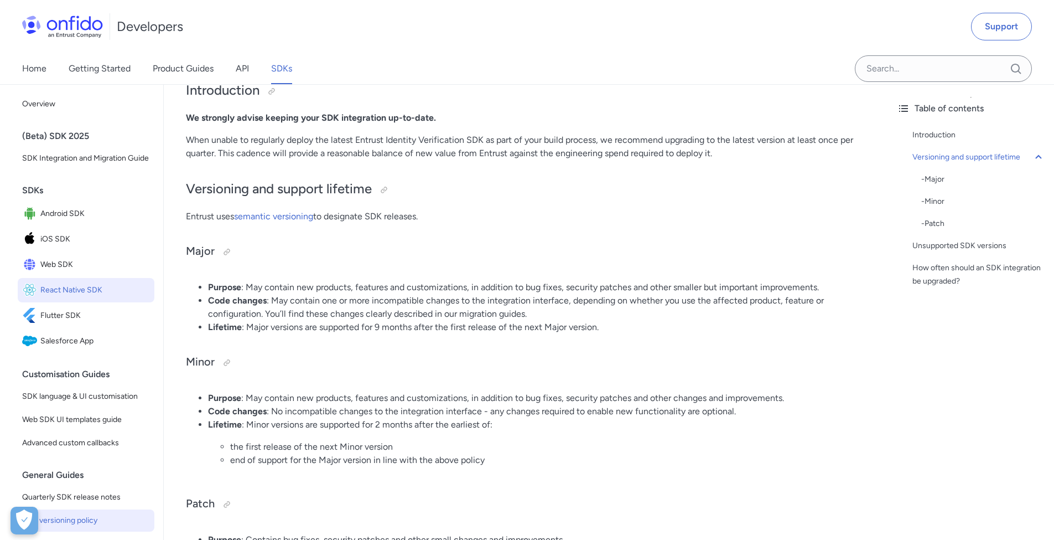
click at [78, 298] on span "React Native SDK" at bounding box center [95, 289] width 110 height 15
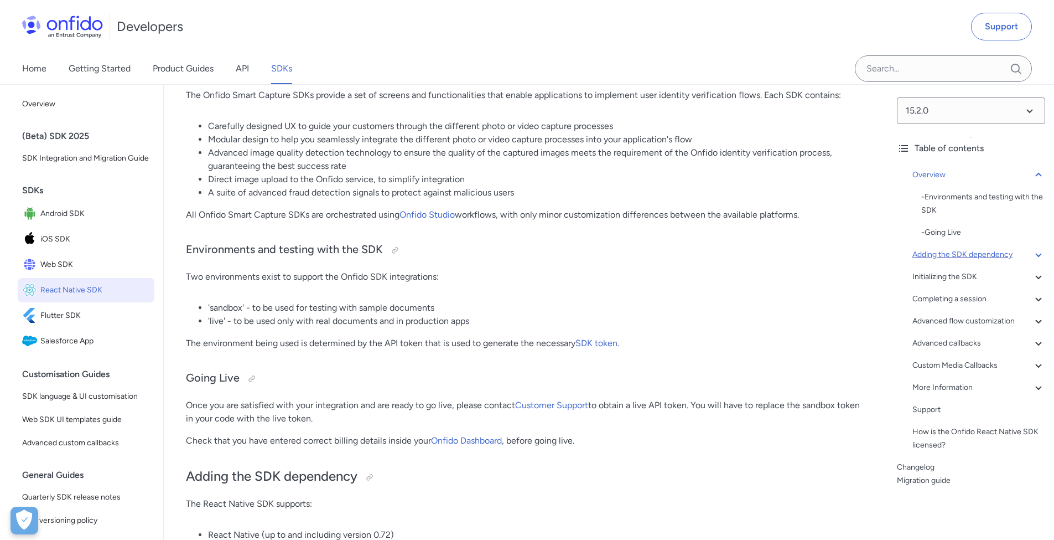
click at [933, 251] on div "Adding the SDK dependency" at bounding box center [979, 254] width 133 height 13
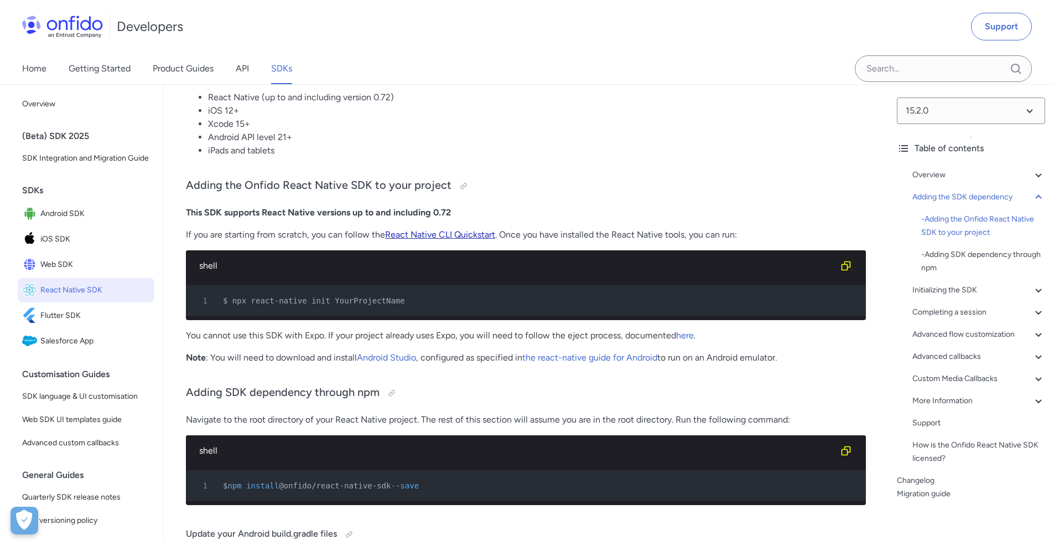
scroll to position [461, 0]
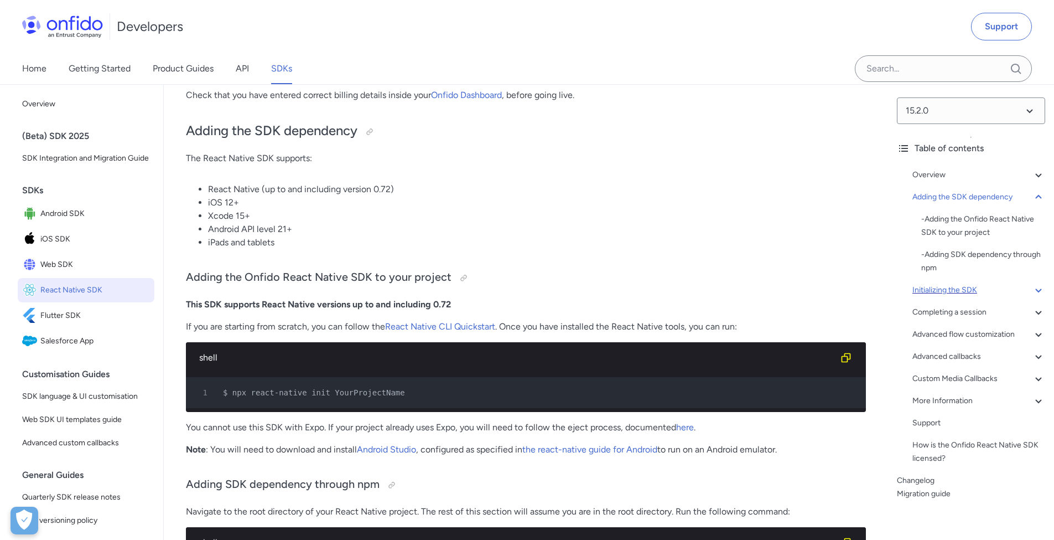
click at [968, 293] on div "Initializing the SDK" at bounding box center [979, 289] width 133 height 13
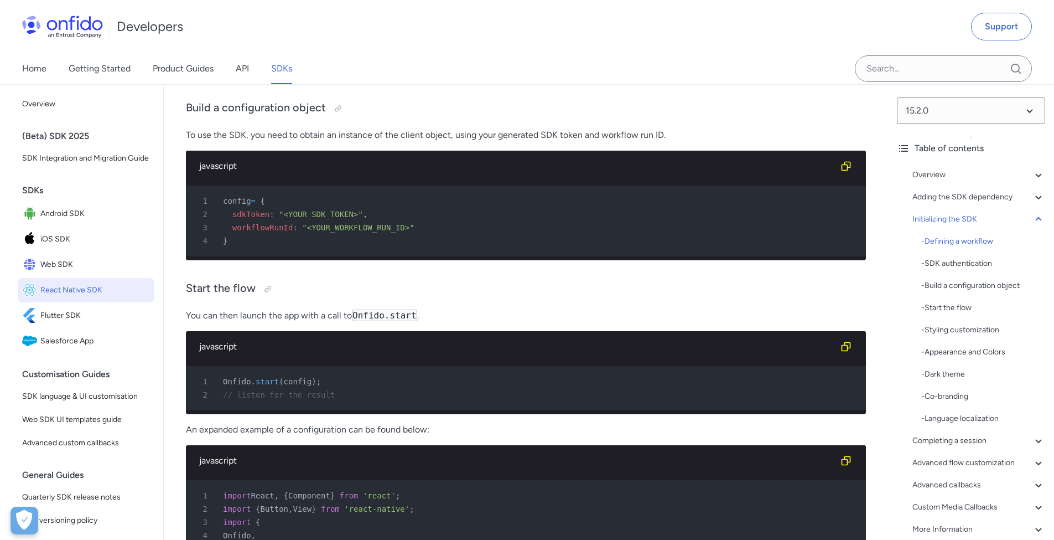
scroll to position [4549, 0]
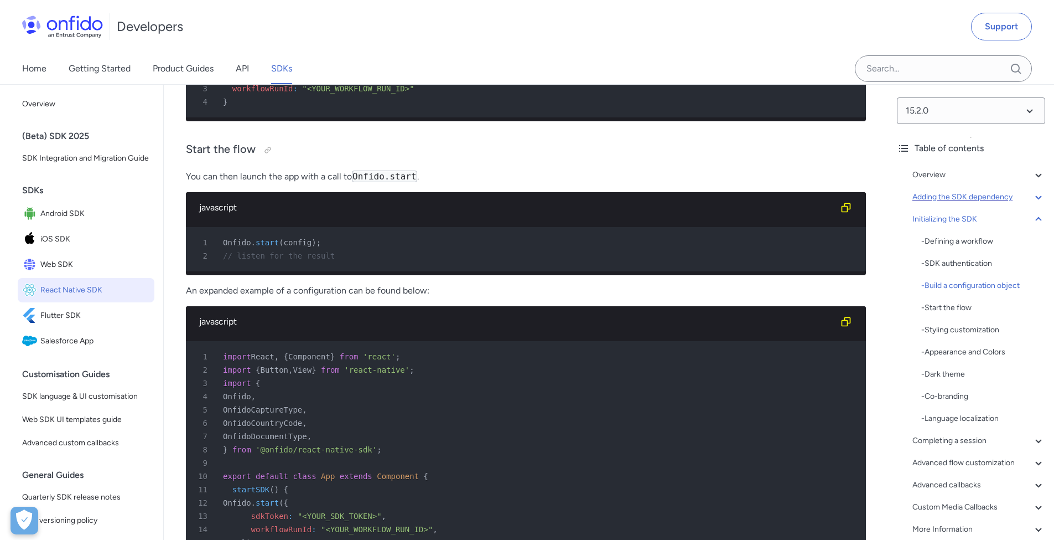
click at [945, 197] on div "Adding the SDK dependency" at bounding box center [979, 196] width 133 height 13
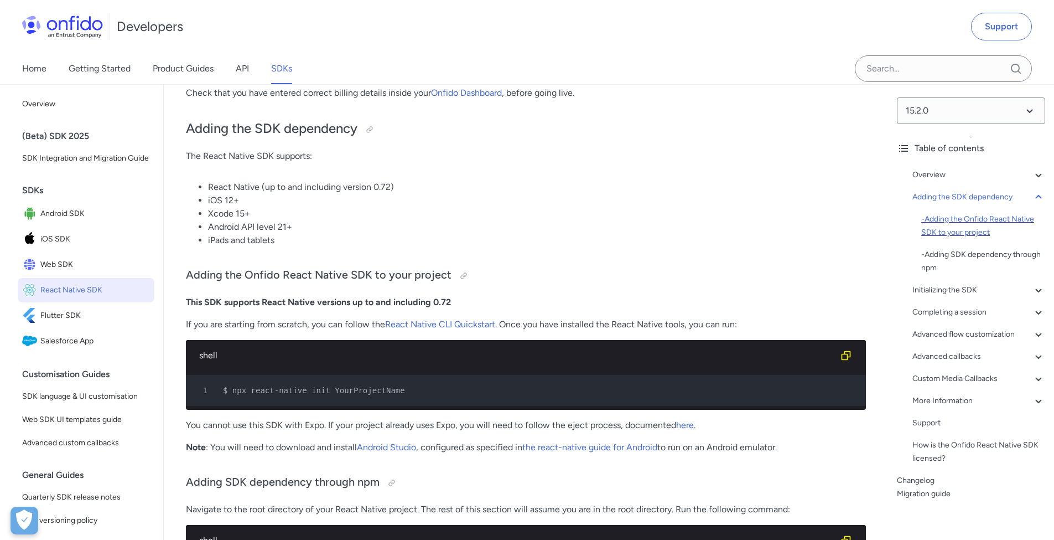
click at [945, 216] on div "- Adding the Onfido React Native SDK to your project" at bounding box center [984, 226] width 124 height 27
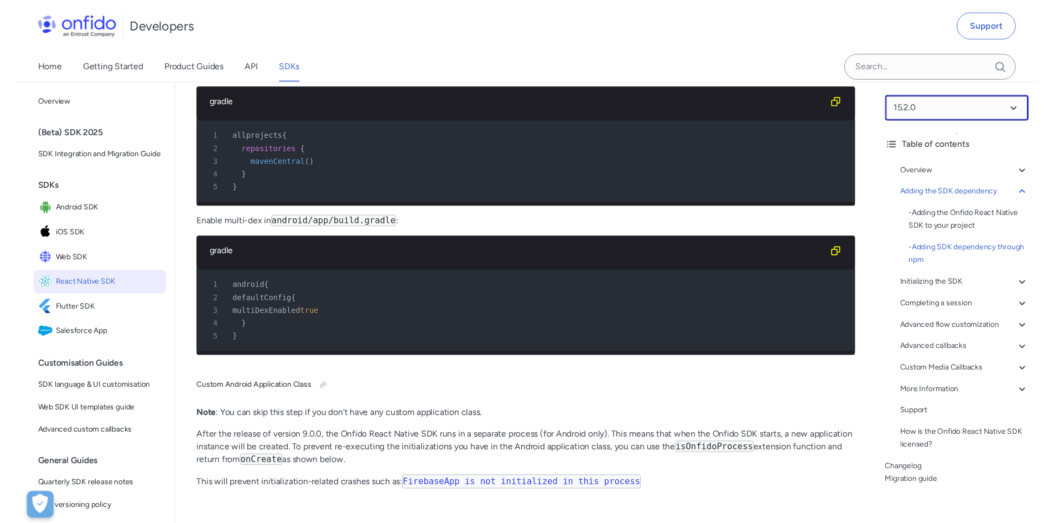
scroll to position [1401, 0]
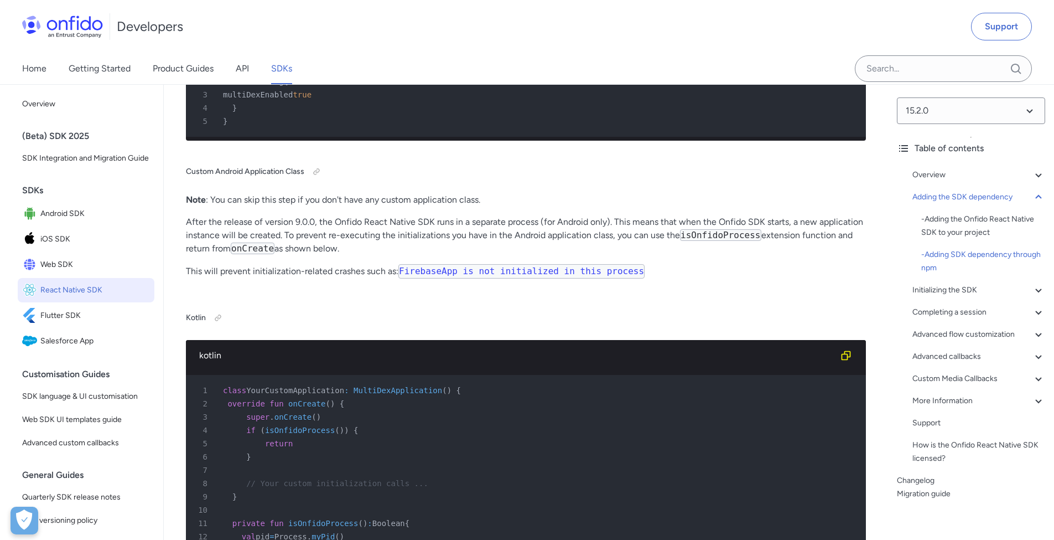
click at [544, 206] on p "Note : You can skip this step if you don't have any custom application class." at bounding box center [526, 199] width 680 height 13
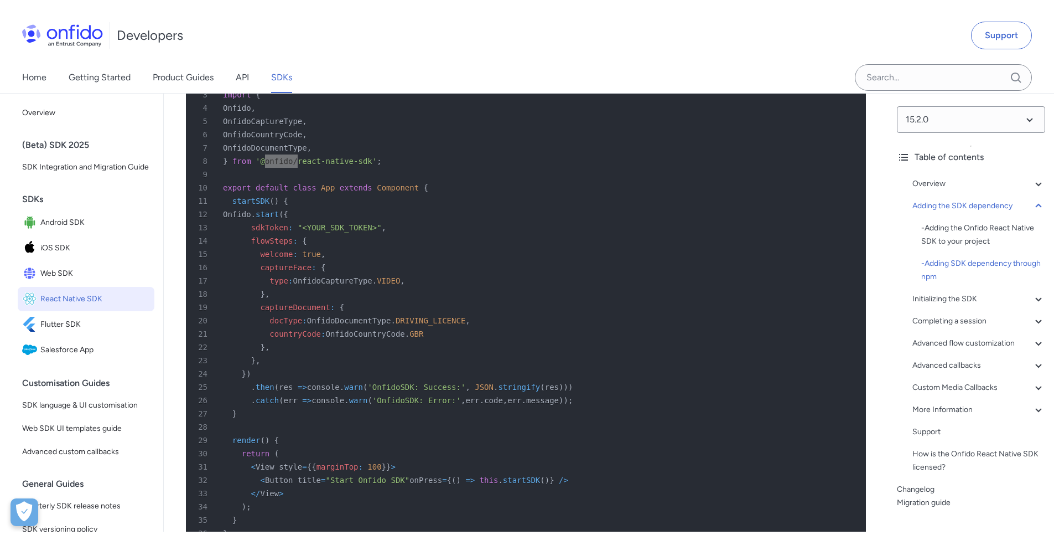
scroll to position [782, 0]
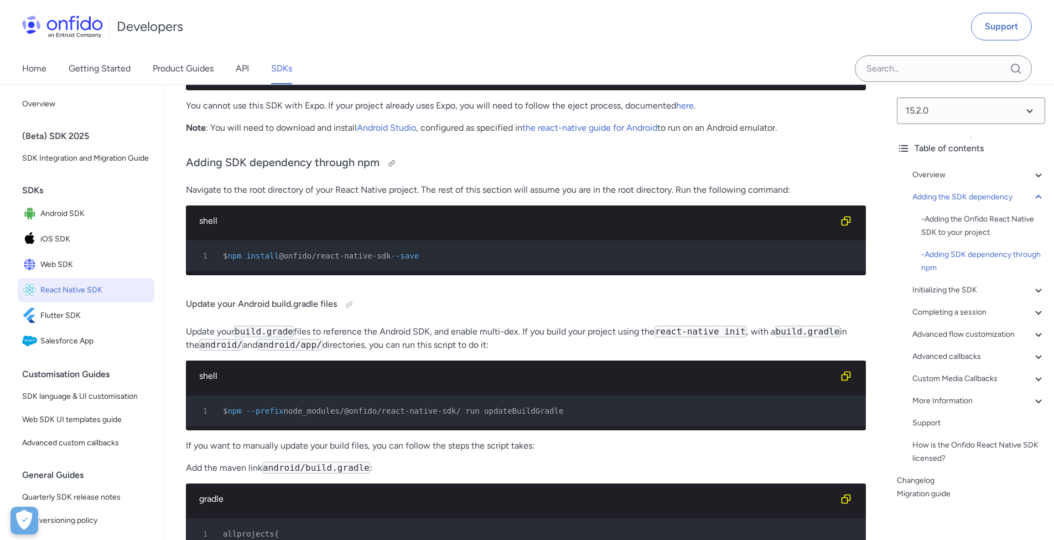
click at [624, 168] on h3 "Adding SDK dependency through npm" at bounding box center [526, 163] width 680 height 18
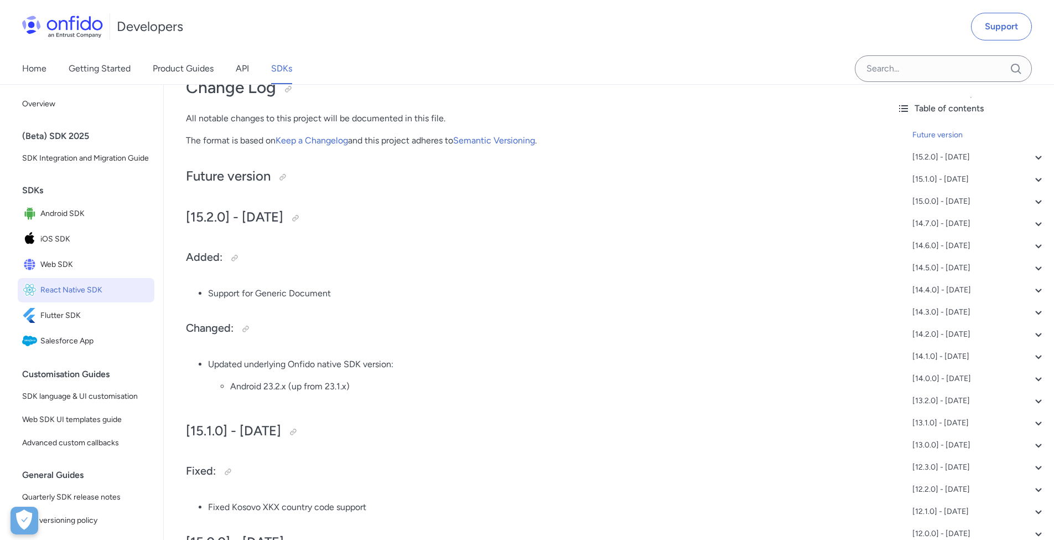
scroll to position [38, 0]
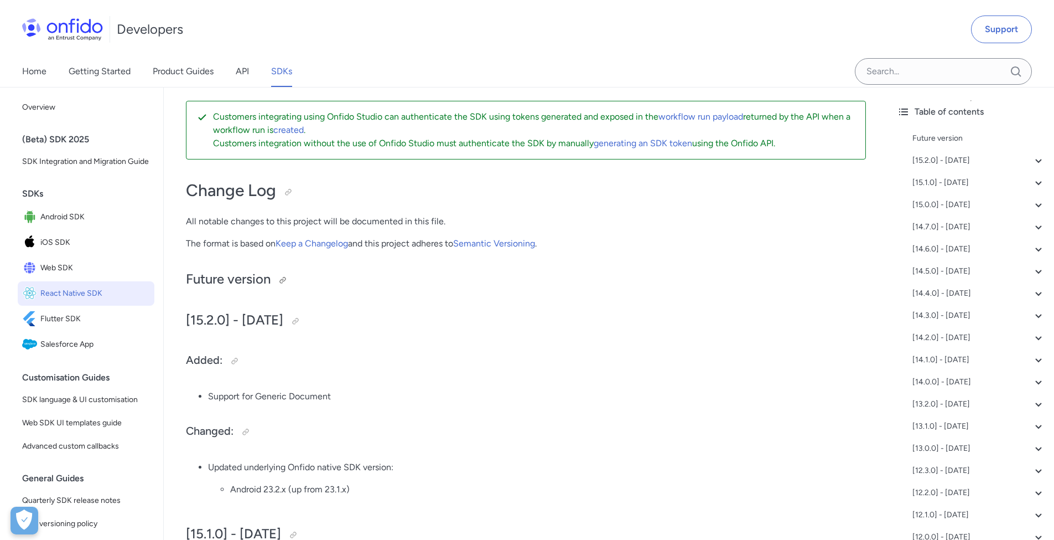
click at [253, 277] on h2 "Future version" at bounding box center [526, 279] width 680 height 19
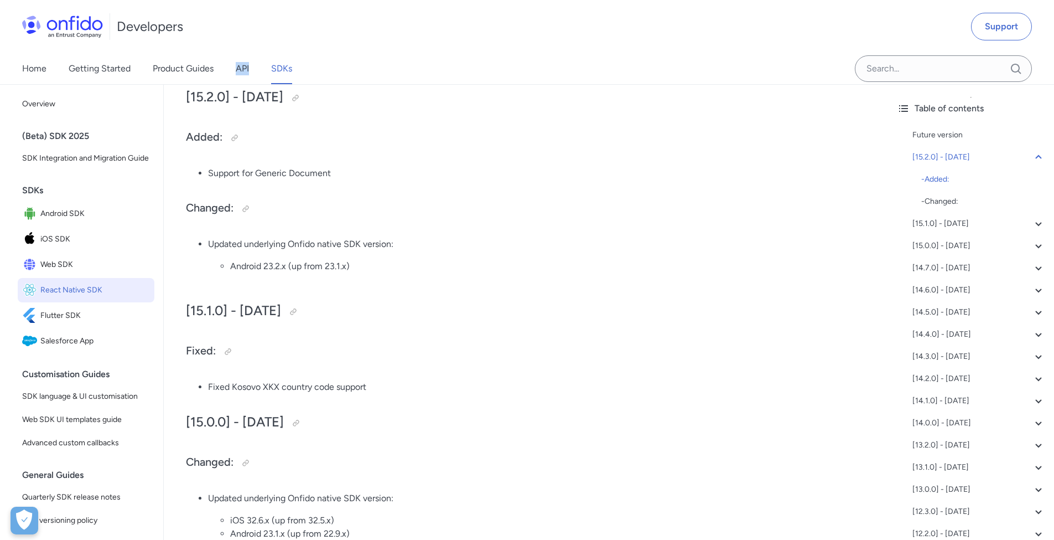
scroll to position [209, 0]
